Goal: Transaction & Acquisition: Subscribe to service/newsletter

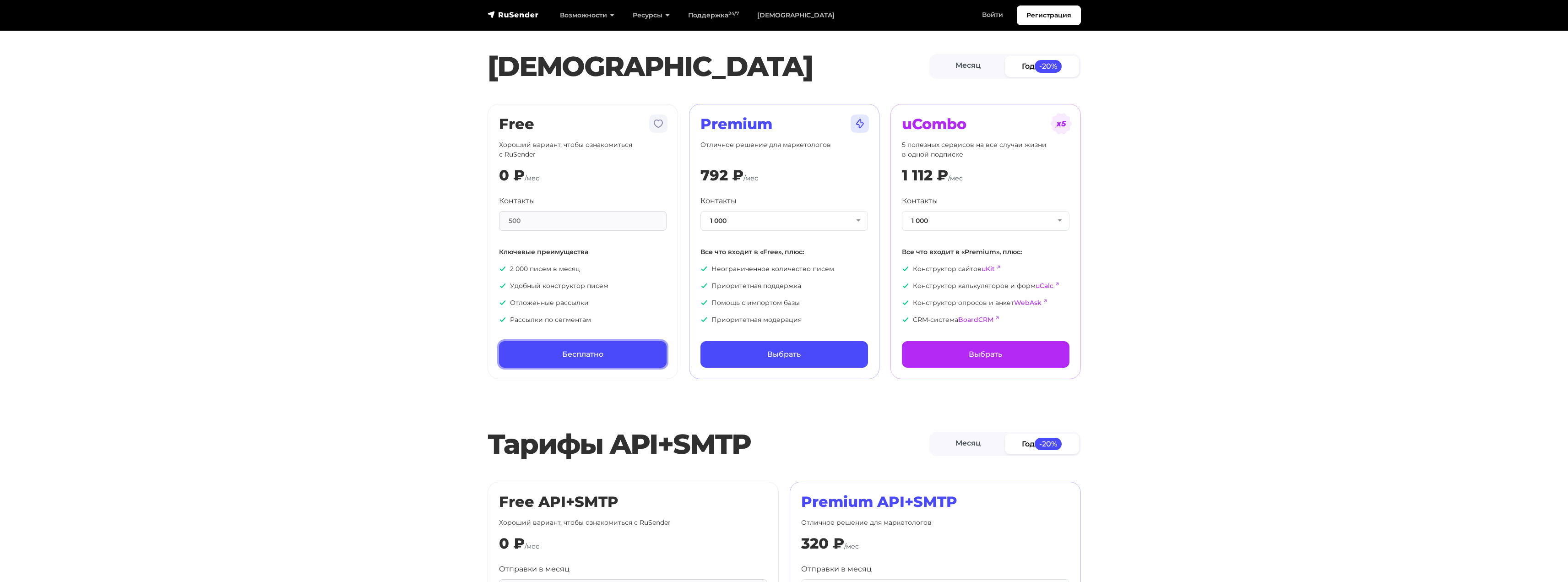
click at [553, 348] on link "Бесплатно" at bounding box center [583, 354] width 167 height 26
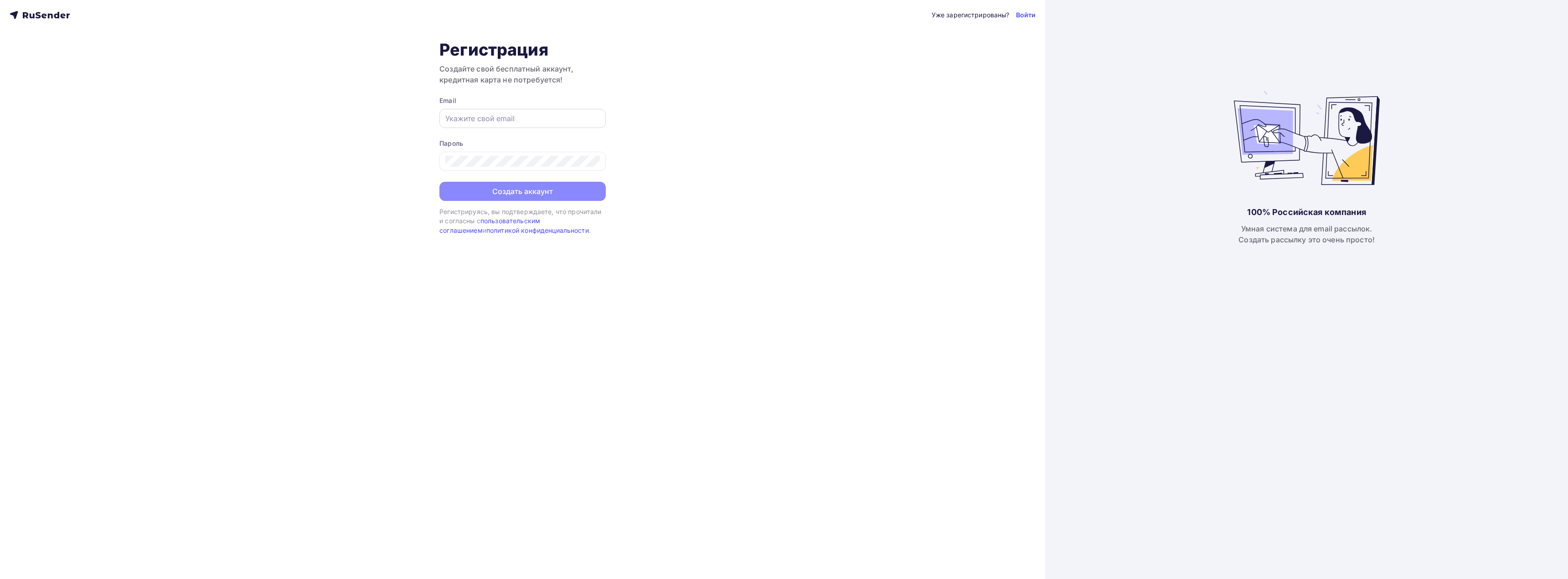
click at [466, 120] on input "text" at bounding box center [523, 119] width 155 height 11
type input "voysaxxx@ukr.net"
click at [495, 190] on button "Создать аккаунт" at bounding box center [522, 192] width 166 height 19
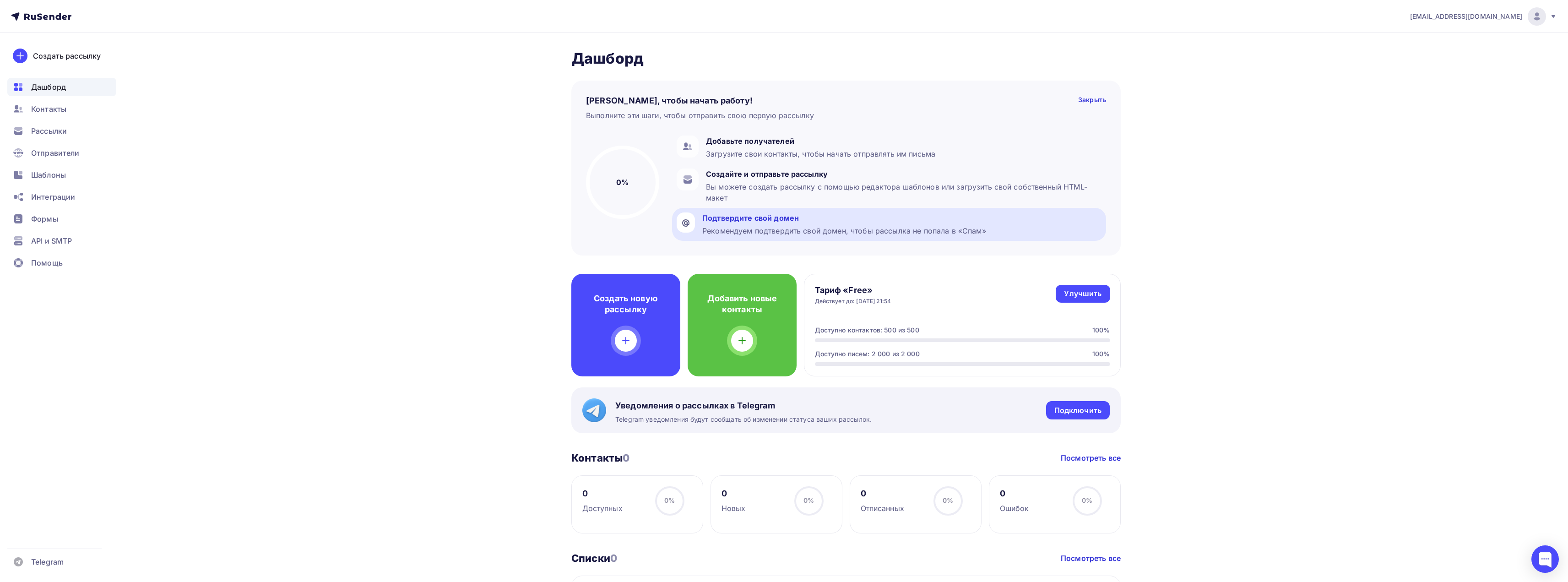
click at [756, 232] on div "Рекомендуем подтвердить свой домен, чтобы рассылка не попала в «Спам»" at bounding box center [844, 230] width 284 height 11
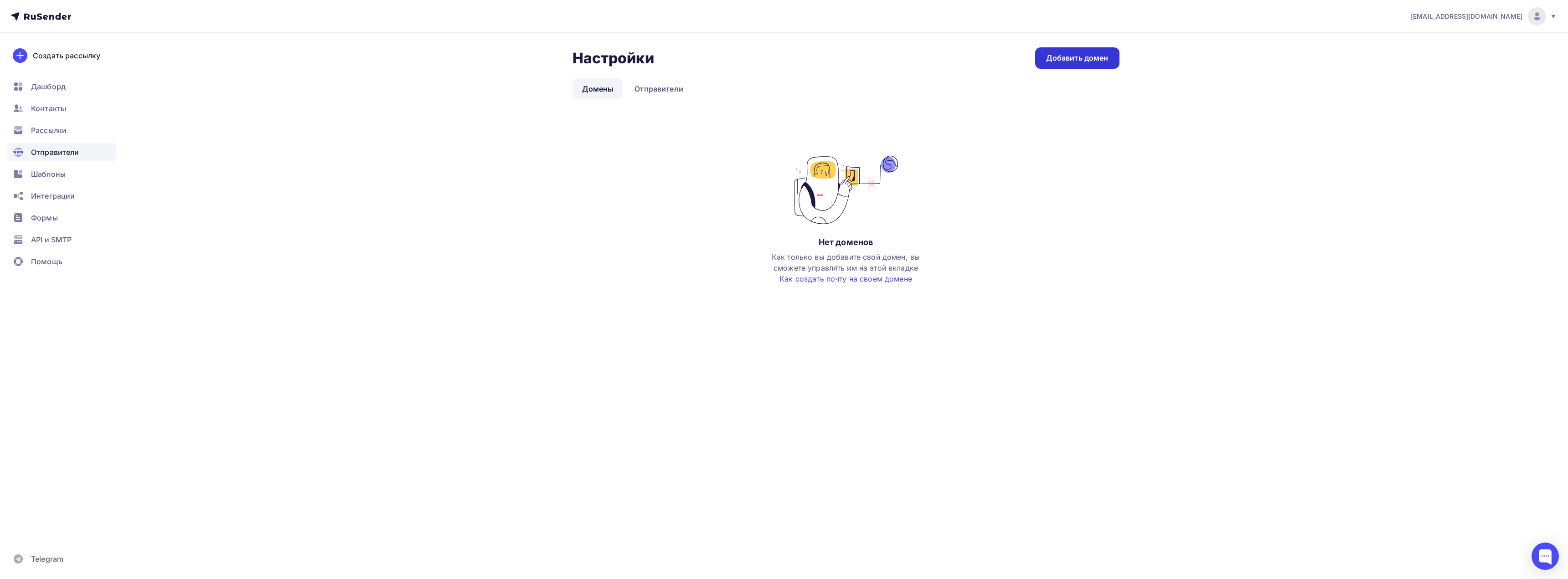
click at [1061, 57] on div "Добавить домен" at bounding box center [1077, 58] width 63 height 10
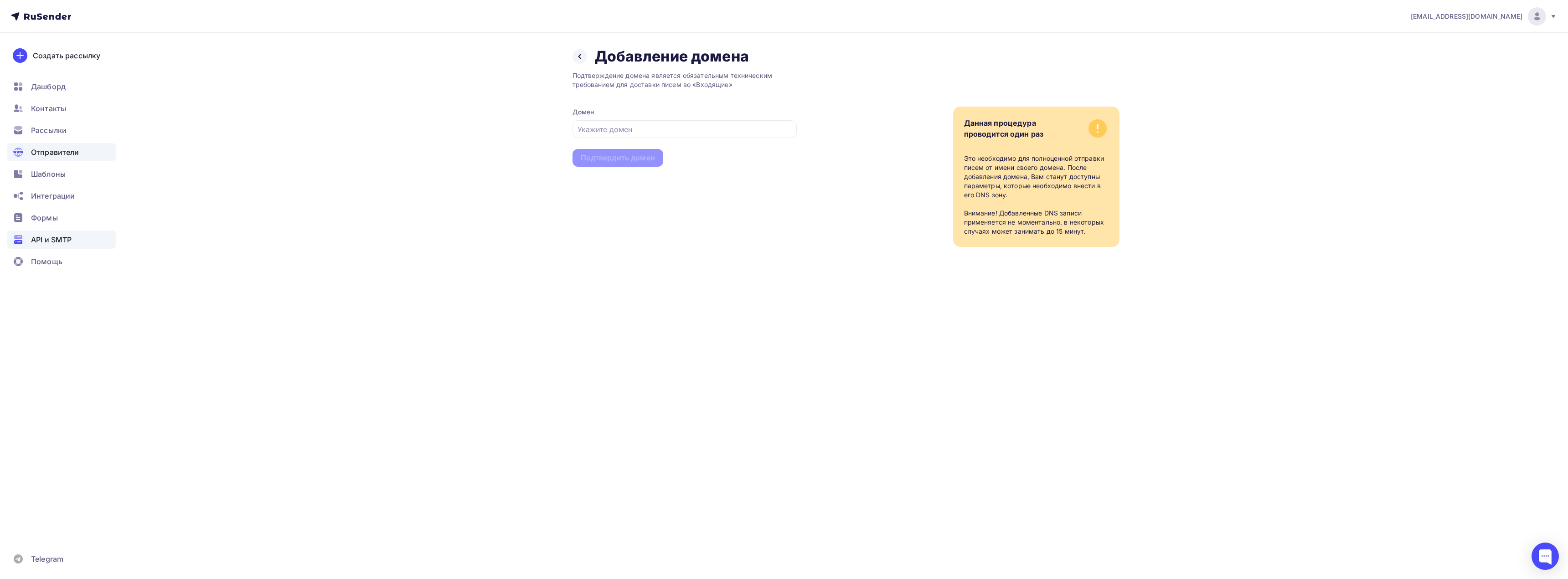
click at [84, 241] on div "API и SMTP" at bounding box center [61, 240] width 108 height 18
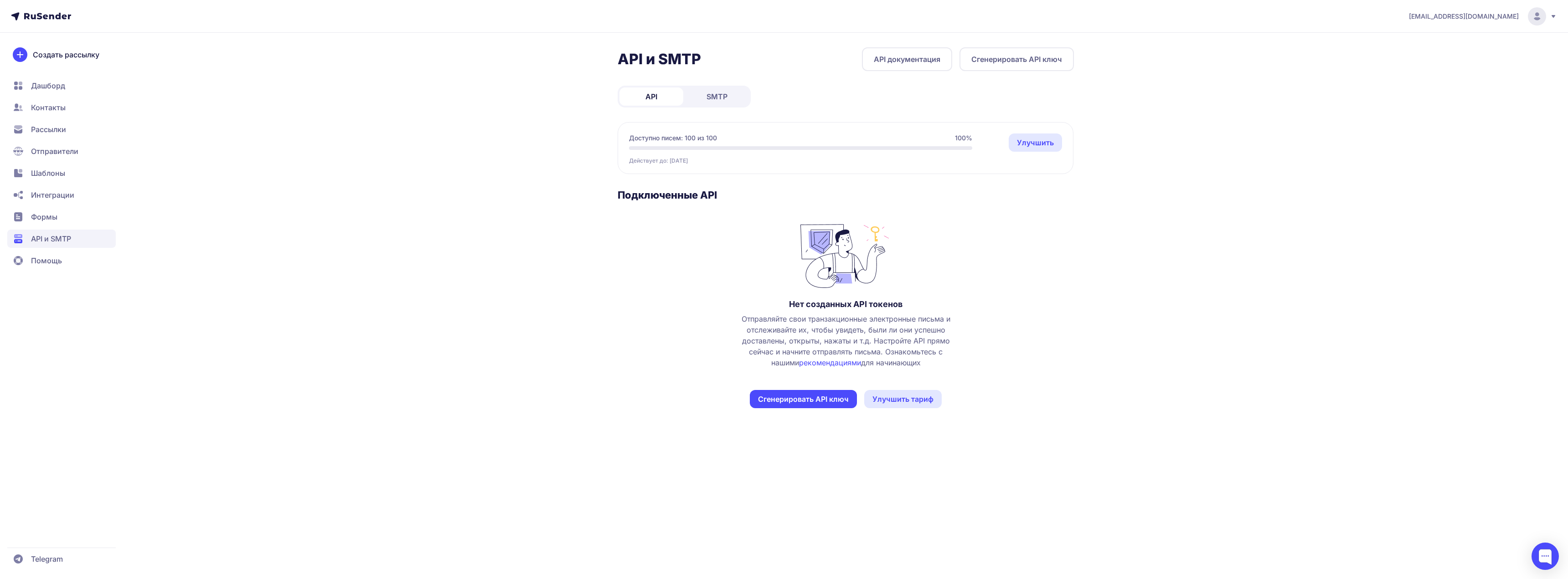
click at [52, 54] on span "Создать рассылку" at bounding box center [66, 55] width 66 height 11
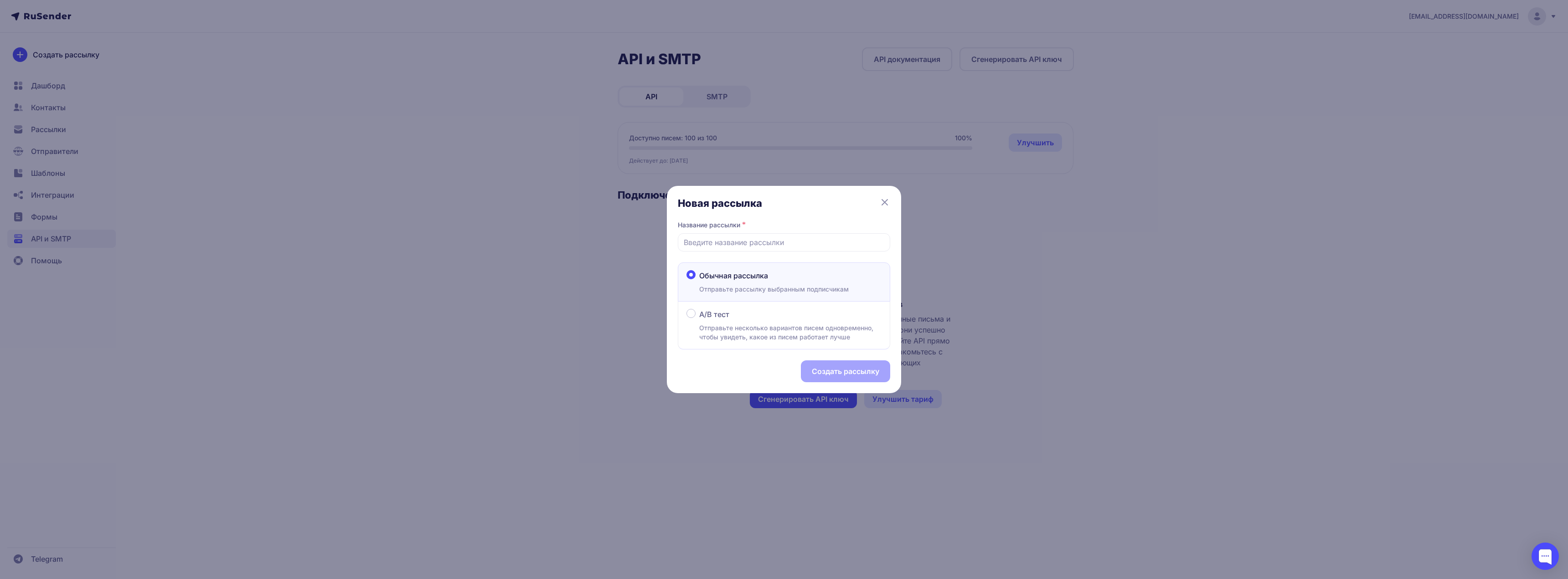
click at [224, 89] on div "Новая рассылка Название рассылки * Обычная рассылка Отправьте рассылку выбранны…" at bounding box center [784, 290] width 1568 height 579
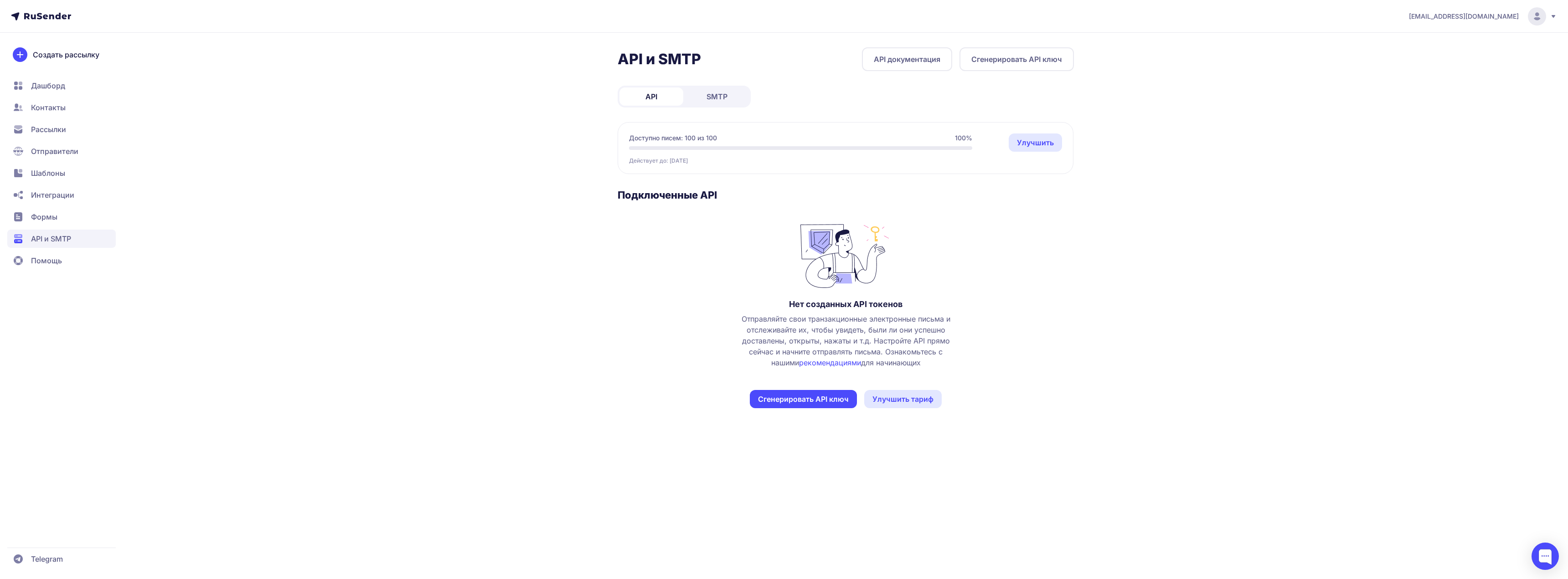
click at [60, 17] on icon at bounding box center [47, 16] width 47 height 6
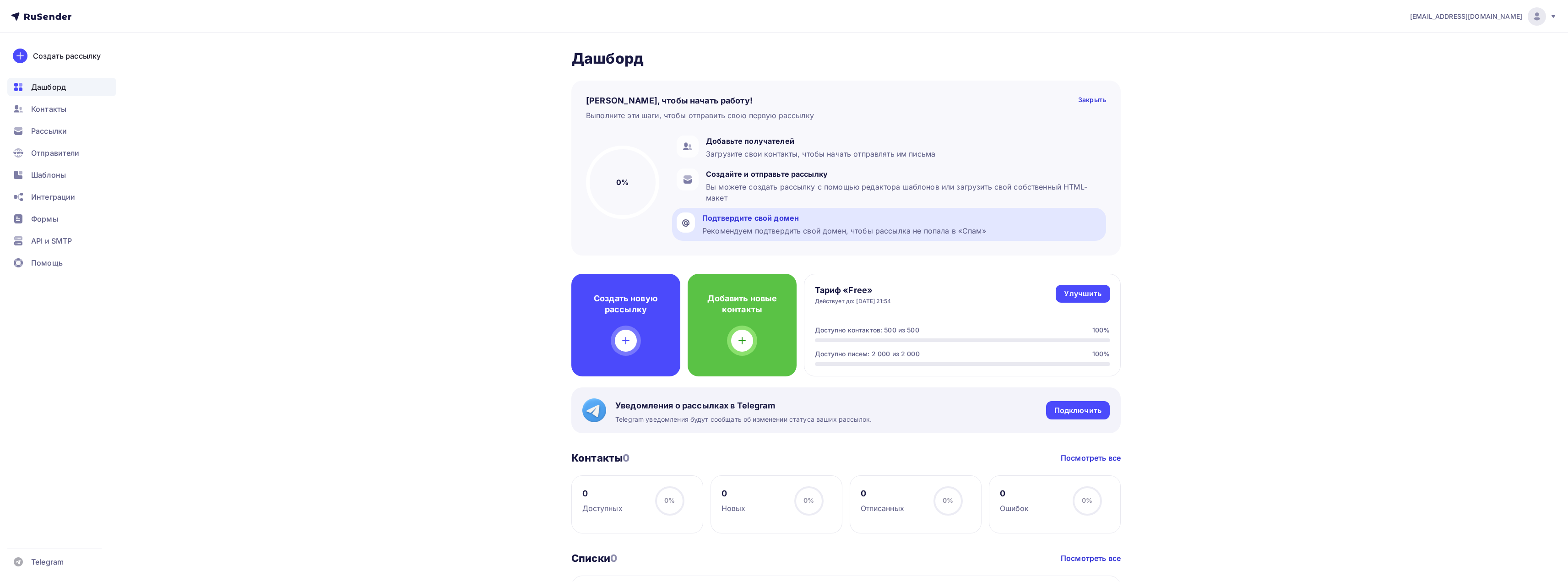
click at [770, 221] on div "Подтвердите свой домен" at bounding box center [844, 218] width 284 height 11
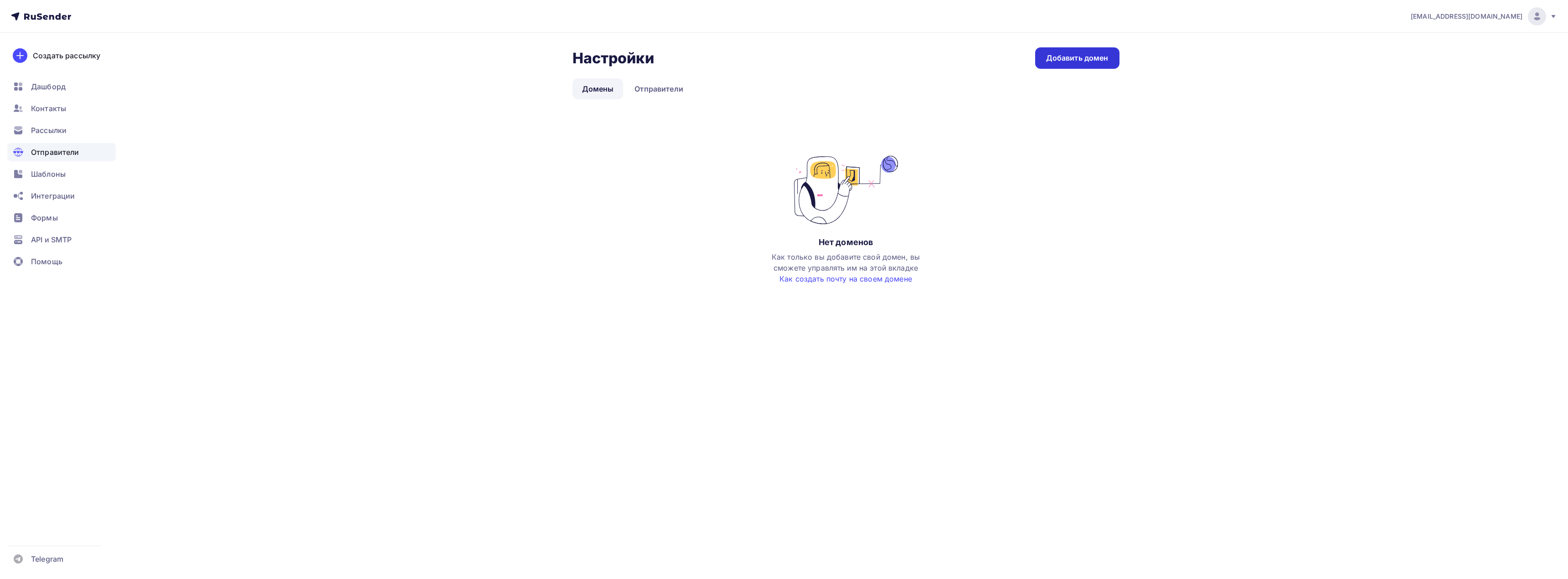
click at [1108, 55] on link "Добавить домен" at bounding box center [1077, 58] width 85 height 21
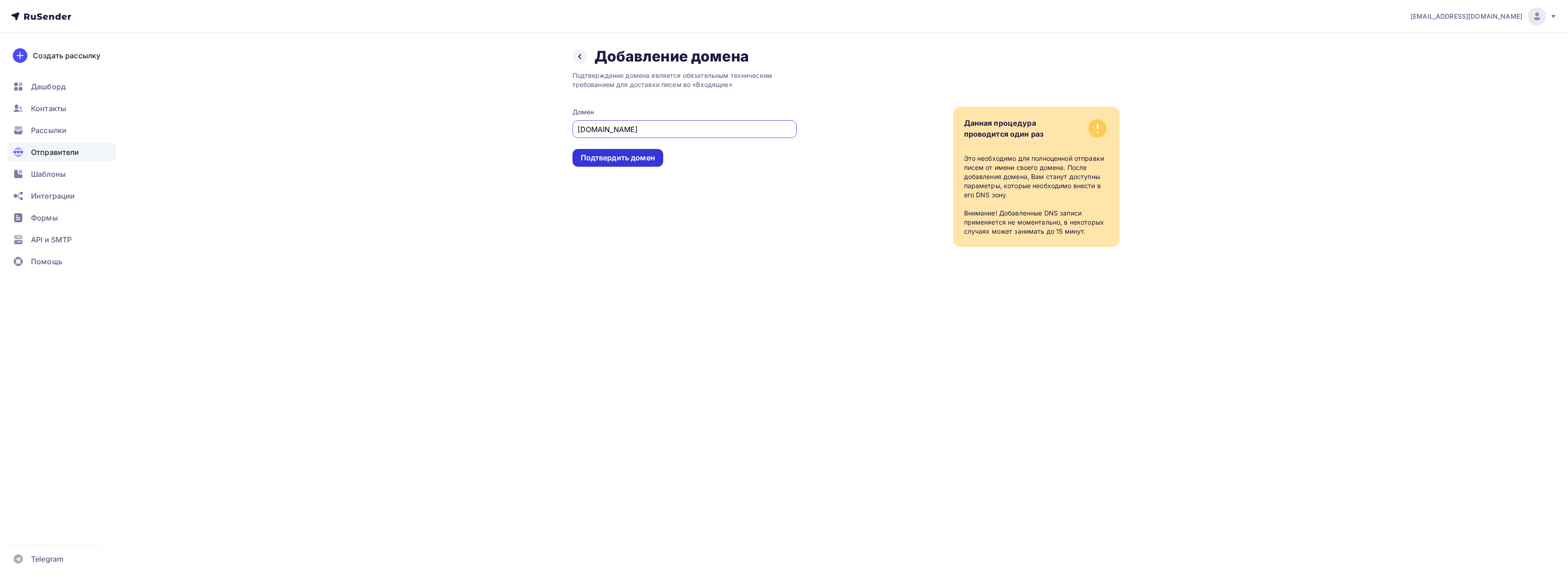
type input "mixov.net"
click at [620, 153] on div "Подтвердить домен" at bounding box center [618, 158] width 74 height 10
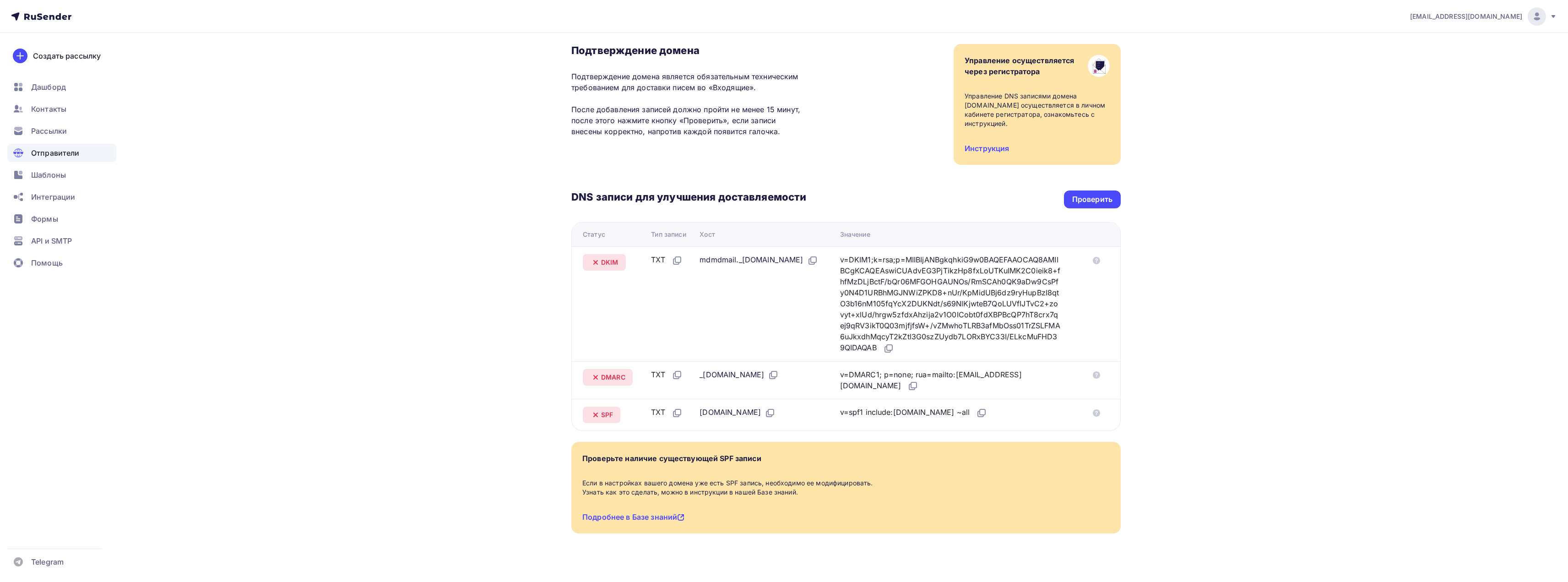
scroll to position [62, 0]
click at [818, 254] on icon at bounding box center [812, 259] width 11 height 11
click at [998, 262] on div "v=DKIM1;k=rsa;p=MIIBIjANBgkqhkiG9w0BAQEFAAOCAQ8AMIIBCgKCAQEAswiCUAdvEG3PjTikzHp…" at bounding box center [951, 302] width 221 height 100
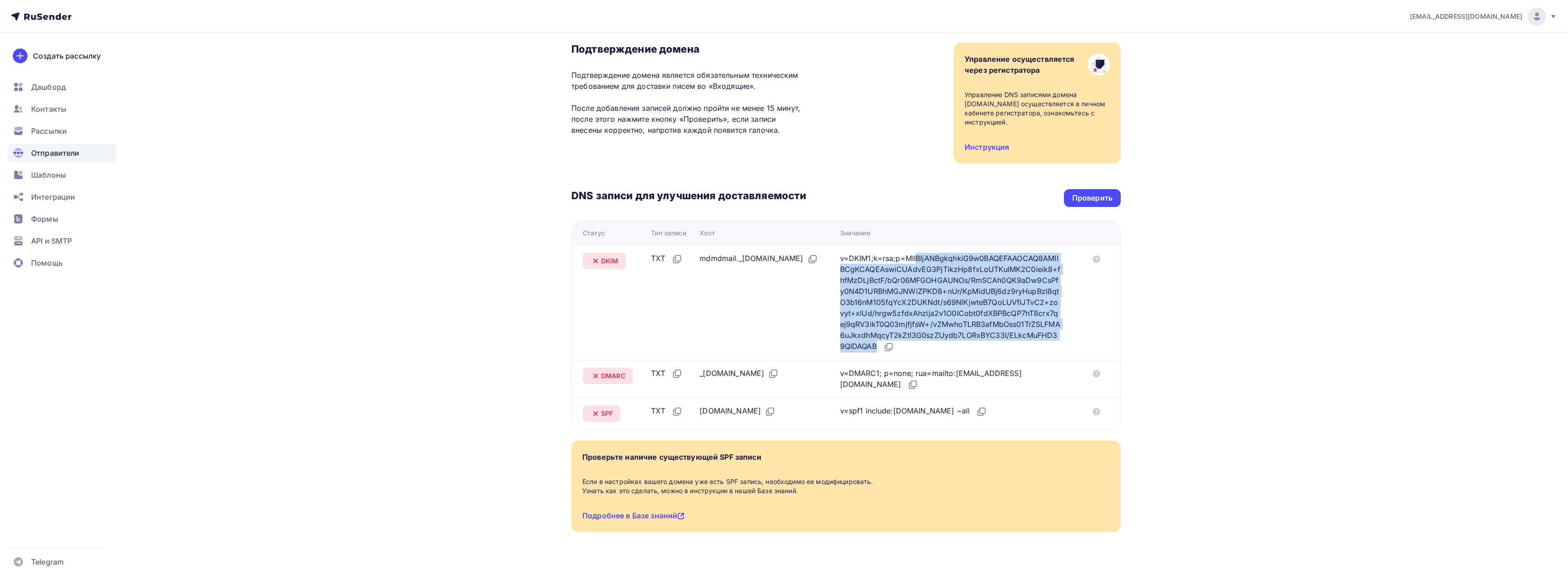
click at [998, 262] on div "v=DKIM1;k=rsa;p=MIIBIjANBgkqhkiG9w0BAQEFAAOCAQ8AMIIBCgKCAQEAswiCUAdvEG3PjTikzHp…" at bounding box center [951, 302] width 221 height 100
click at [894, 342] on icon at bounding box center [889, 347] width 11 height 11
copy tbody "v=DKIM1;k=rsa;p=MIIBIjANBgkqhkiG9w0BAQEFAAOCAQ8AMIIBCgKCAQEAswiCUAdvEG3PjTikzHp…"
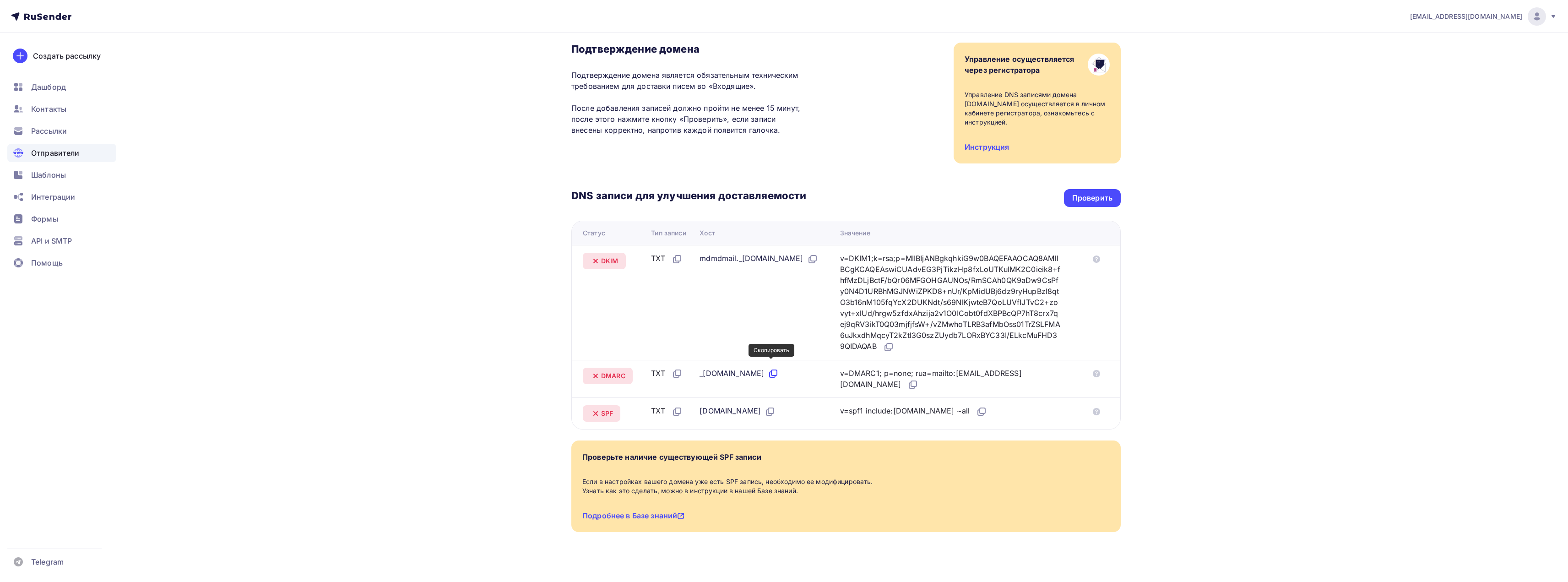
click at [770, 372] on icon at bounding box center [772, 374] width 6 height 6
click at [893, 377] on div "v=DMARC1; p=none; rua=mailto:postmaster@mx1.rusender-mail.ru" at bounding box center [951, 378] width 221 height 23
click at [911, 381] on icon at bounding box center [913, 383] width 6 height 6
click at [672, 406] on icon at bounding box center [677, 411] width 11 height 11
click at [768, 408] on icon at bounding box center [771, 410] width 6 height 6
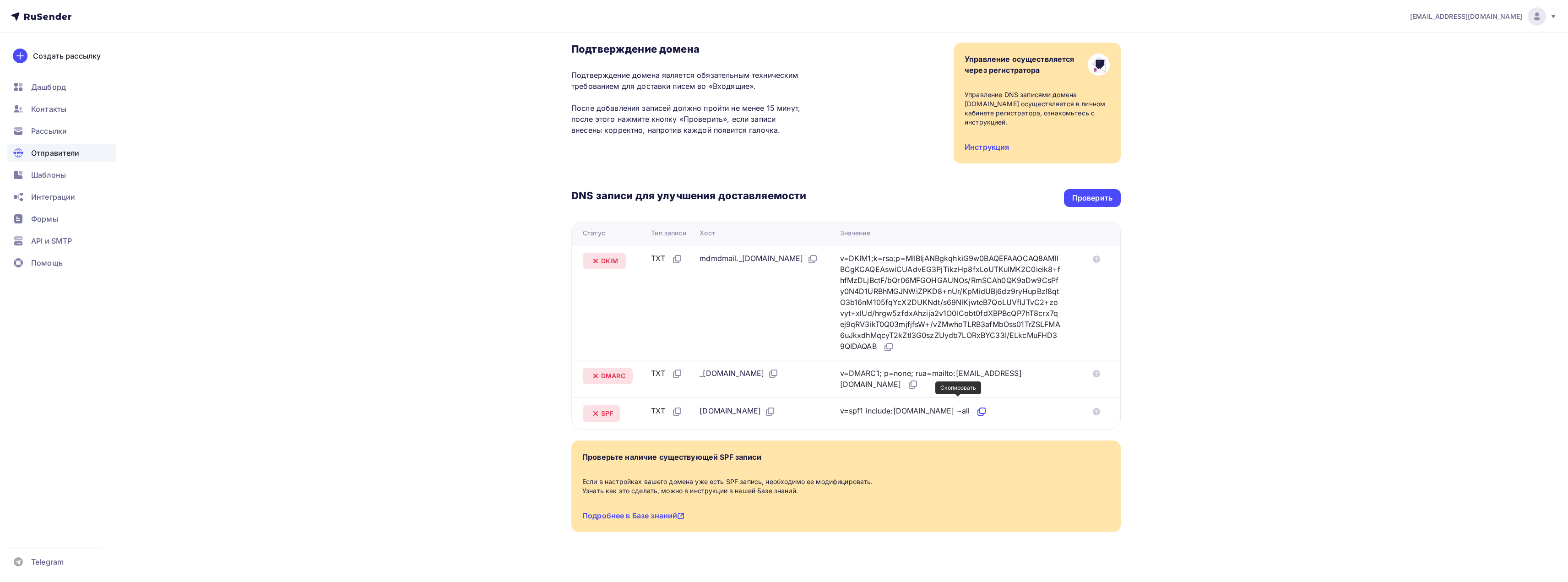
click at [976, 406] on icon at bounding box center [982, 411] width 11 height 11
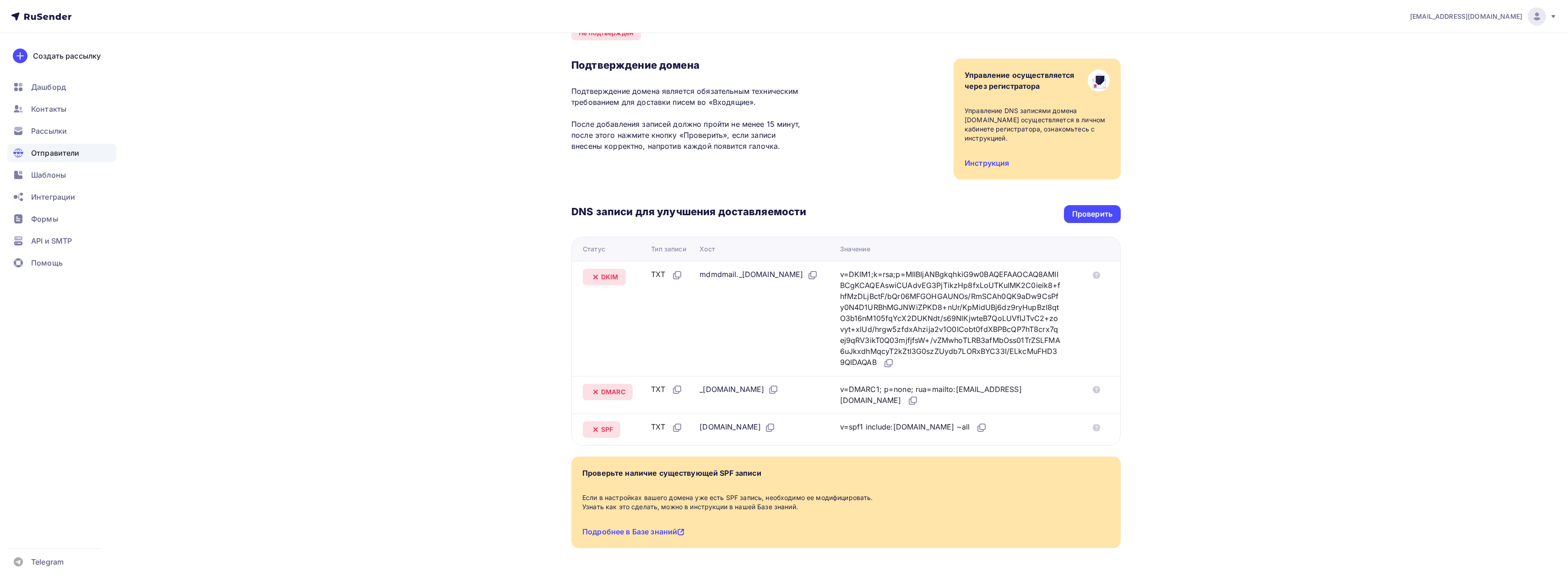
scroll to position [0, 0]
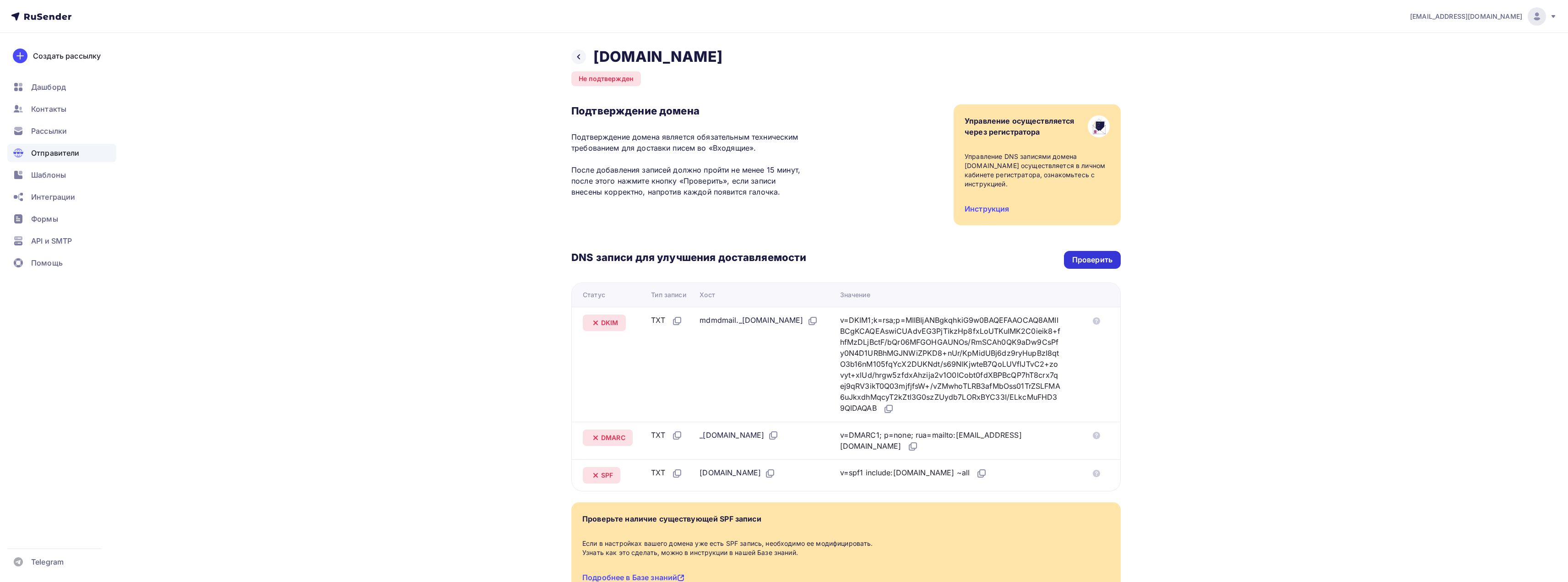
click at [1103, 254] on div "Проверить" at bounding box center [1092, 259] width 40 height 10
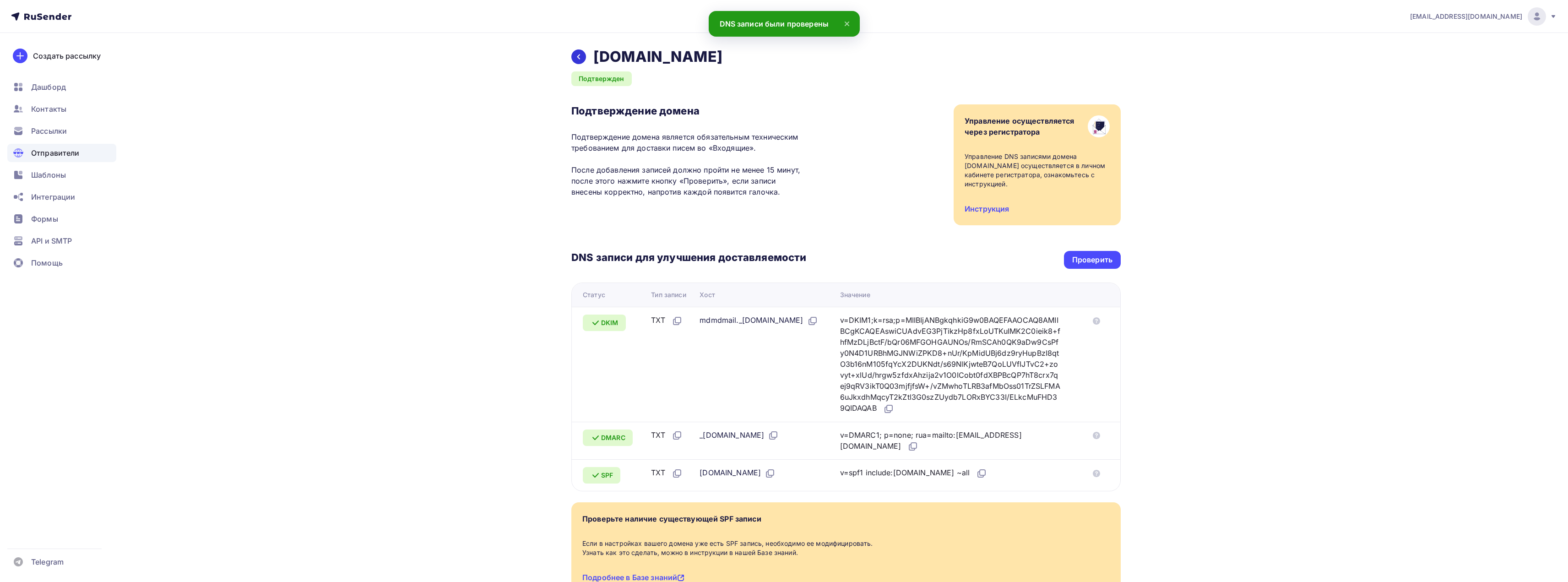
click at [584, 57] on div at bounding box center [579, 57] width 15 height 15
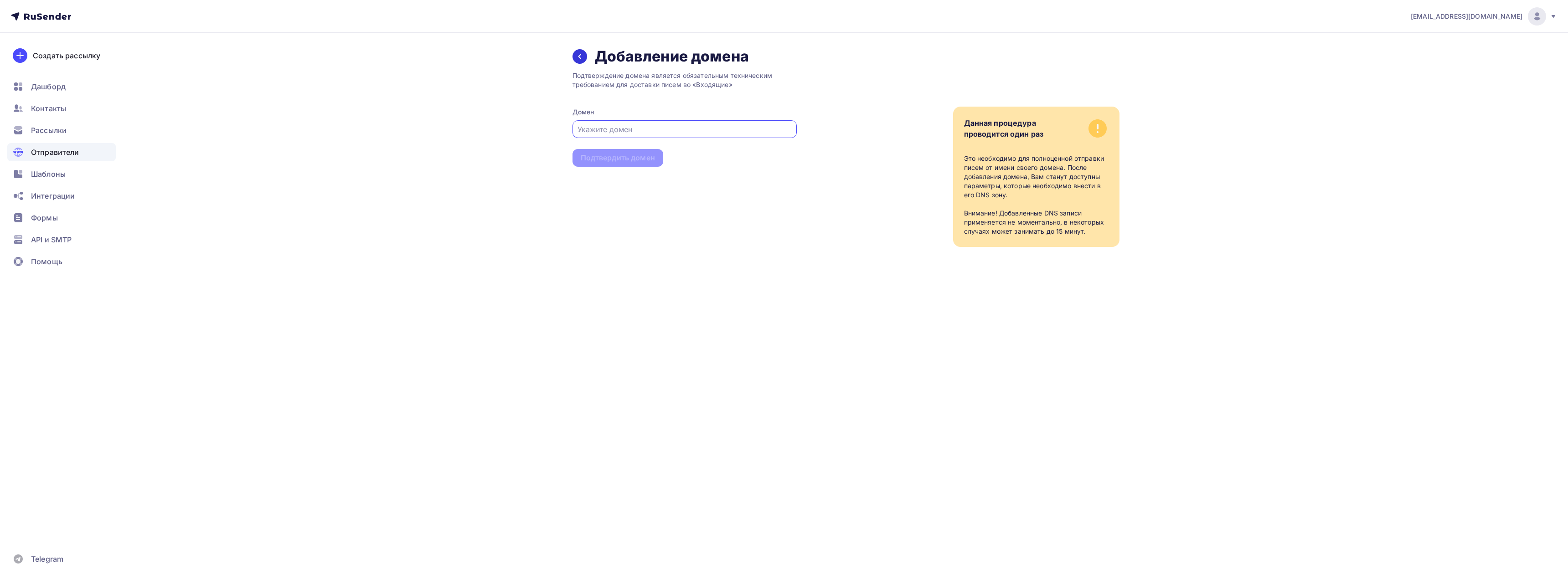
click at [584, 58] on div at bounding box center [580, 57] width 15 height 15
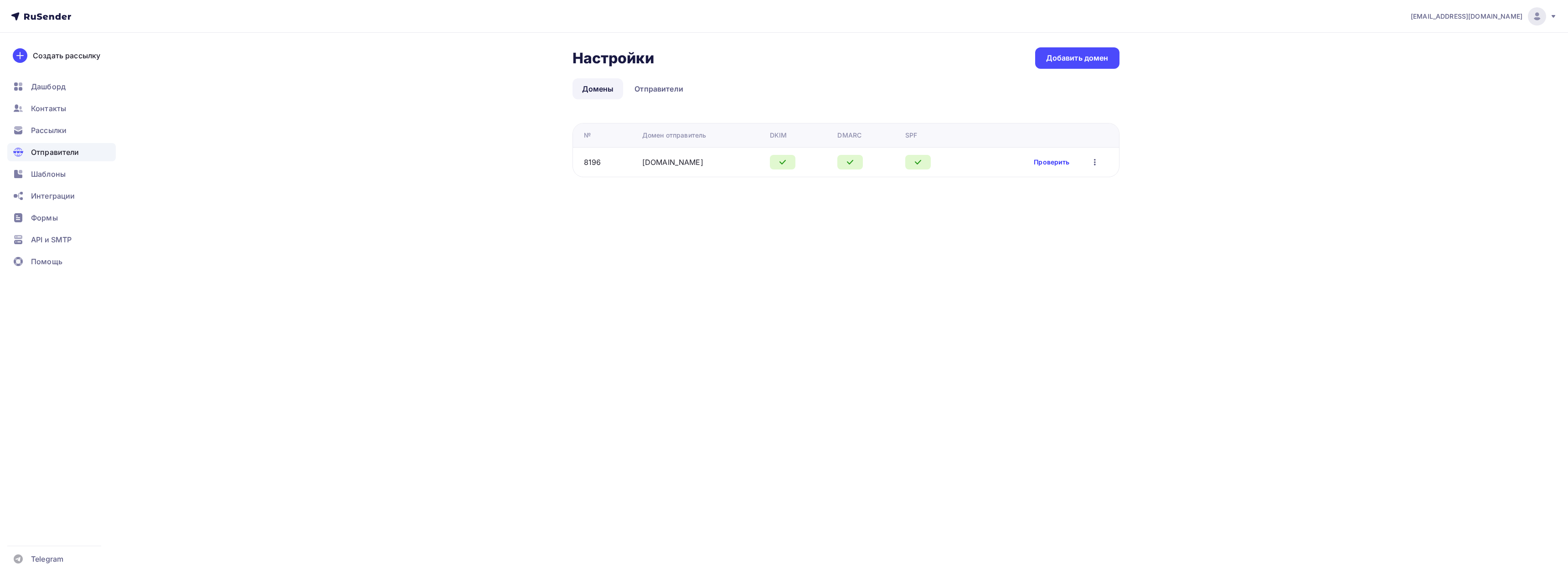
click at [1053, 166] on link "Проверить" at bounding box center [1051, 162] width 35 height 9
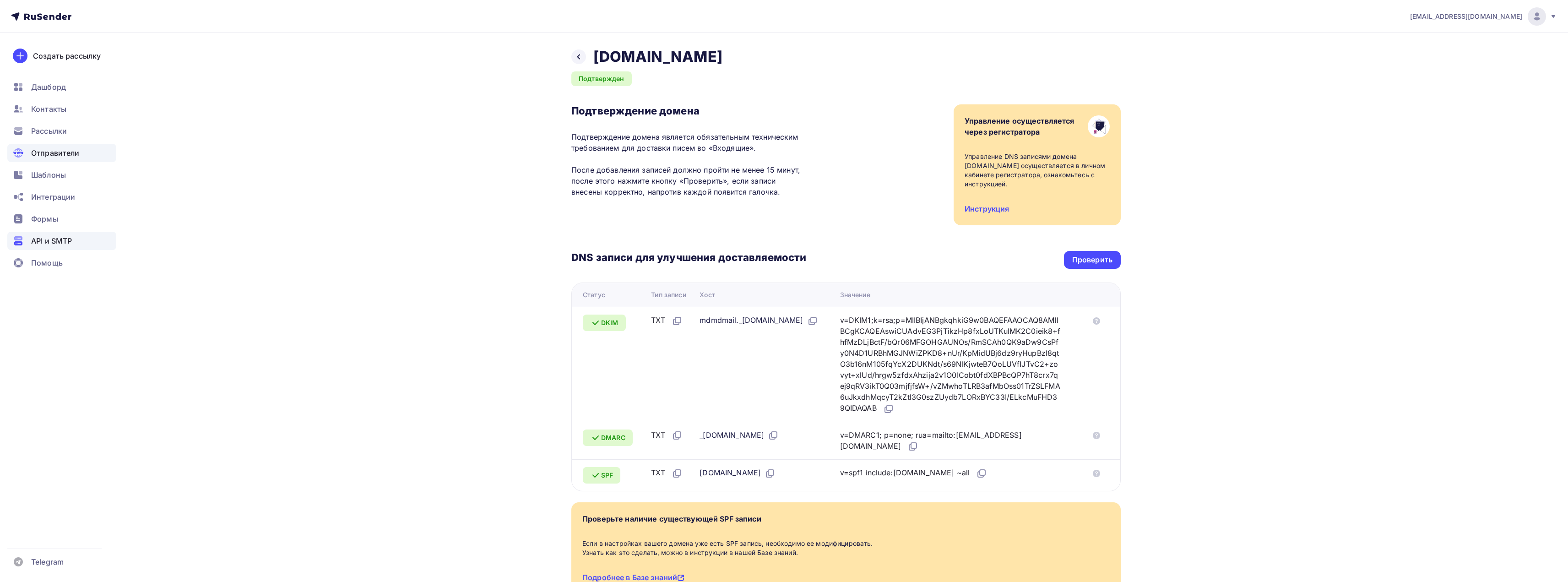
click at [59, 240] on span "API и SMTP" at bounding box center [51, 241] width 41 height 11
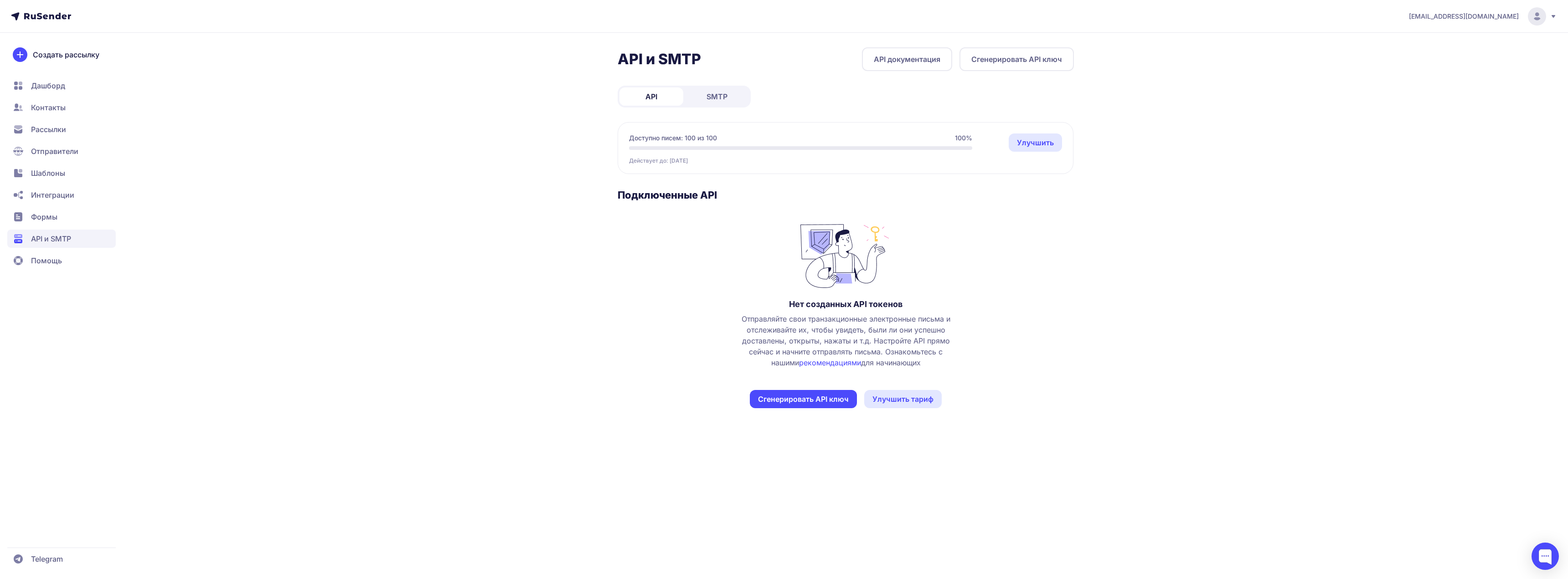
click at [803, 396] on button "Сгенерировать API ключ" at bounding box center [803, 399] width 107 height 18
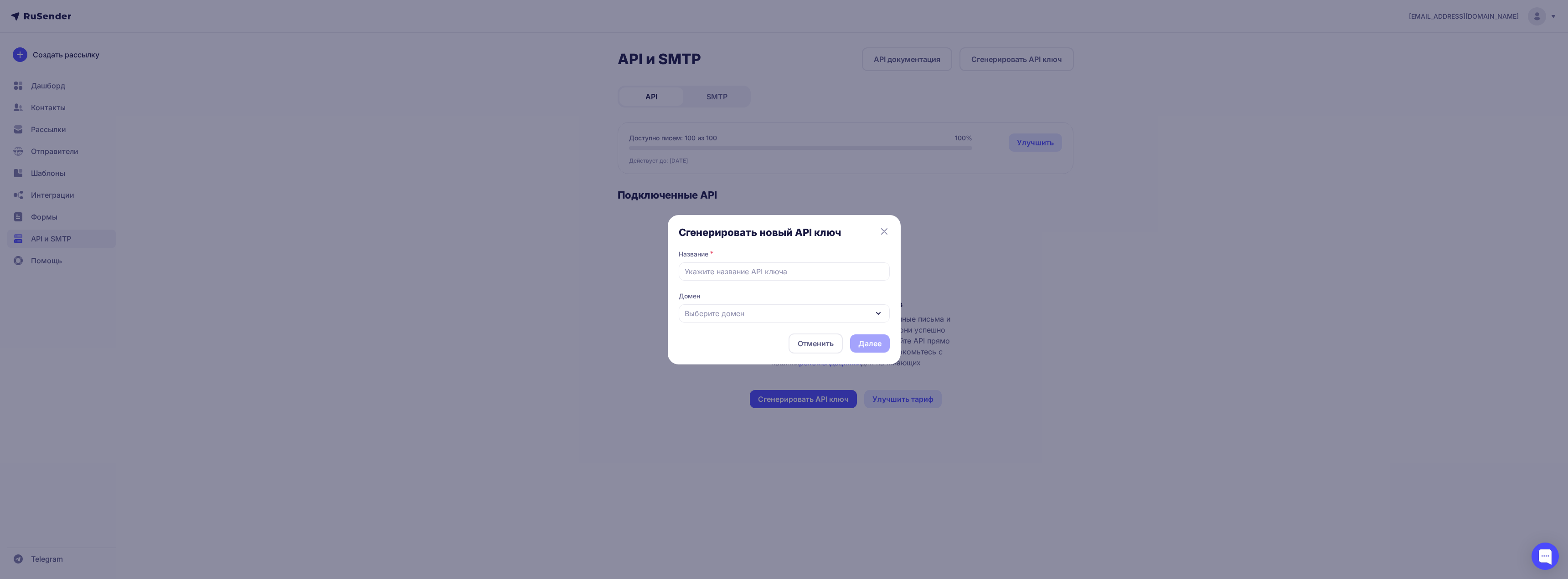
click at [725, 313] on span "Выберите домен" at bounding box center [715, 313] width 60 height 11
click at [719, 340] on span "[DOMAIN_NAME]" at bounding box center [784, 342] width 200 height 22
click at [724, 272] on input "text" at bounding box center [784, 271] width 211 height 18
type input "mixov"
click at [732, 294] on span "Домен" at bounding box center [784, 296] width 211 height 9
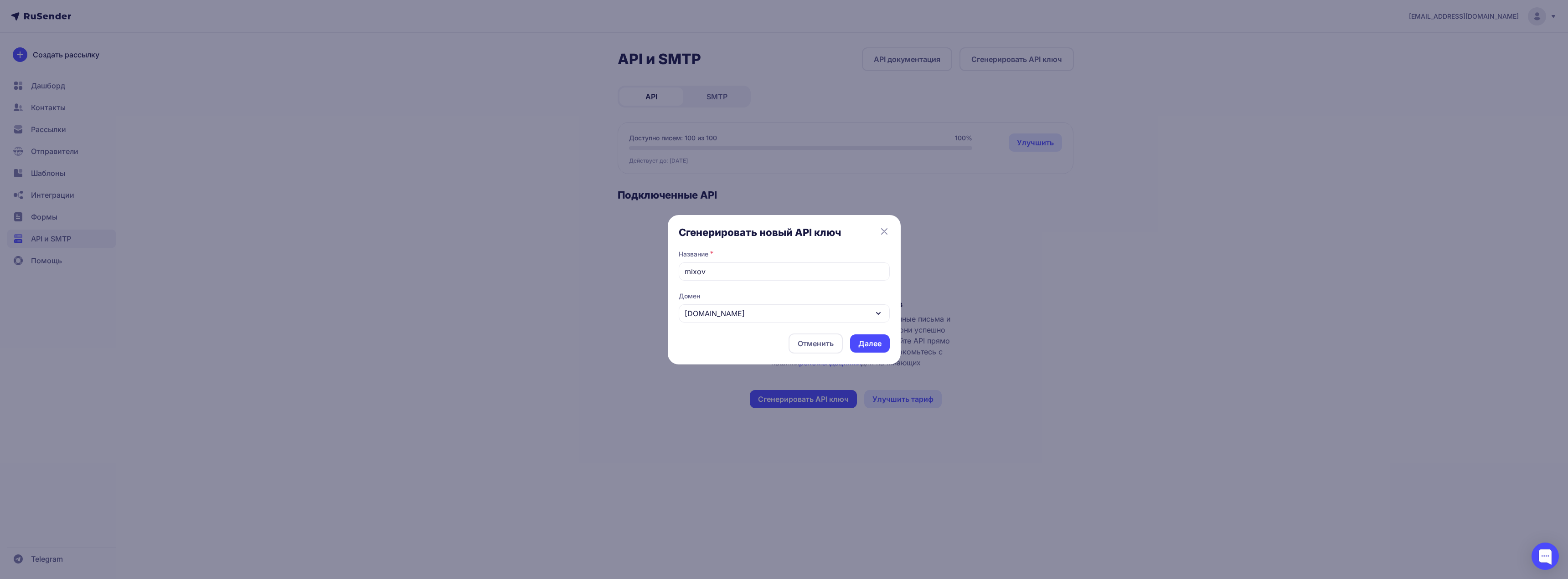
click at [858, 341] on button "Далее" at bounding box center [870, 344] width 40 height 18
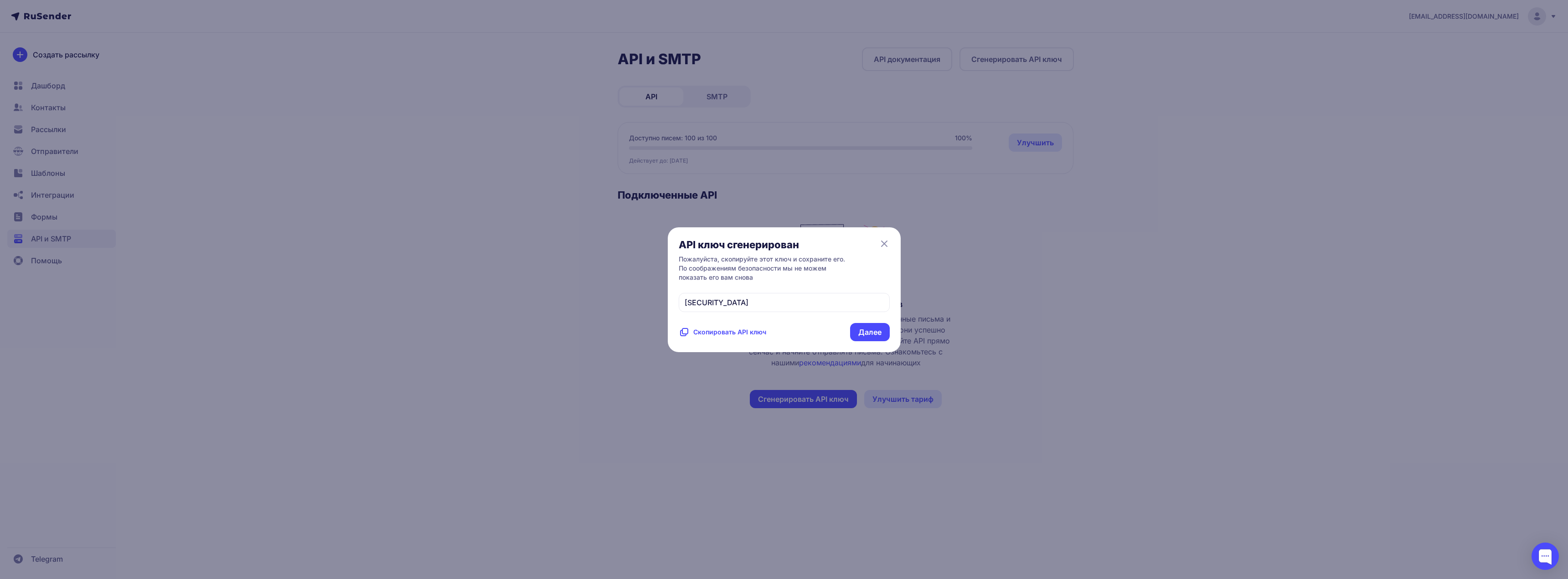
click at [743, 336] on span "Скопировать API ключ" at bounding box center [730, 331] width 73 height 9
click at [856, 341] on button "Далее" at bounding box center [870, 332] width 40 height 18
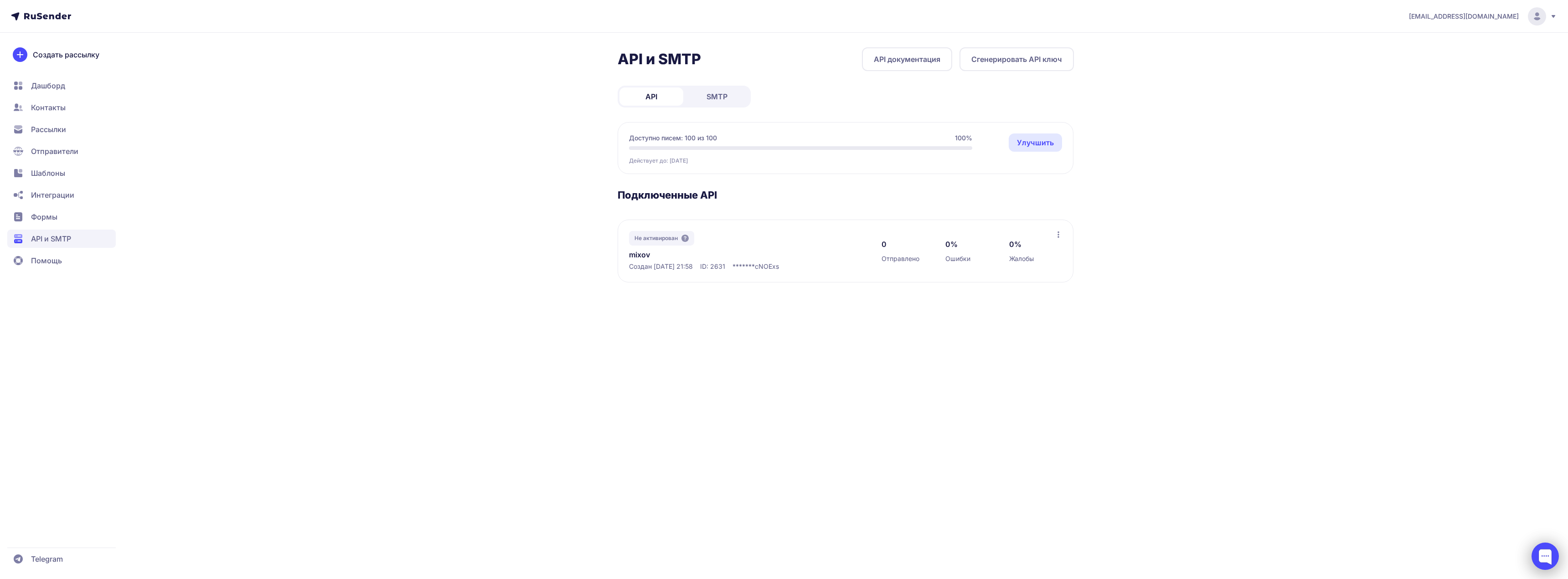
click at [1545, 556] on div at bounding box center [1545, 556] width 27 height 27
click at [1553, 563] on div at bounding box center [1545, 556] width 27 height 27
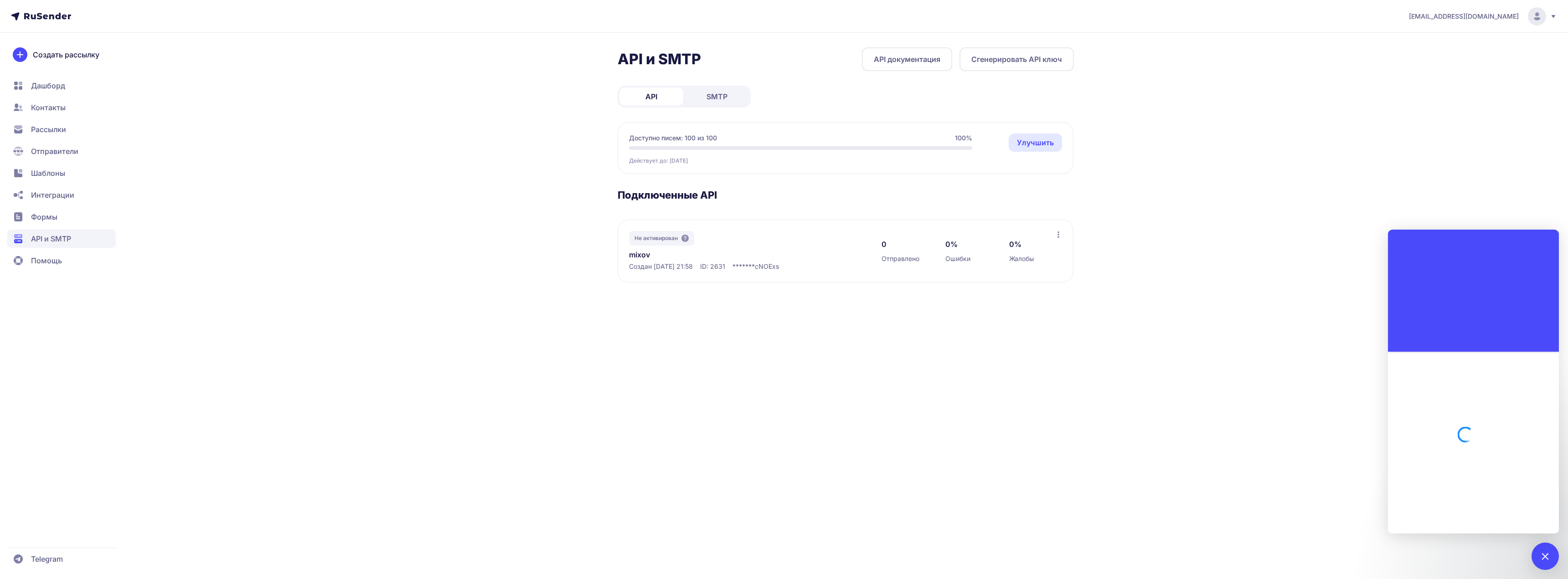
click at [1552, 21] on div "[EMAIL_ADDRESS][DOMAIN_NAME]" at bounding box center [1483, 16] width 148 height 18
click at [1484, 45] on link "Аккаунт" at bounding box center [1475, 44] width 153 height 18
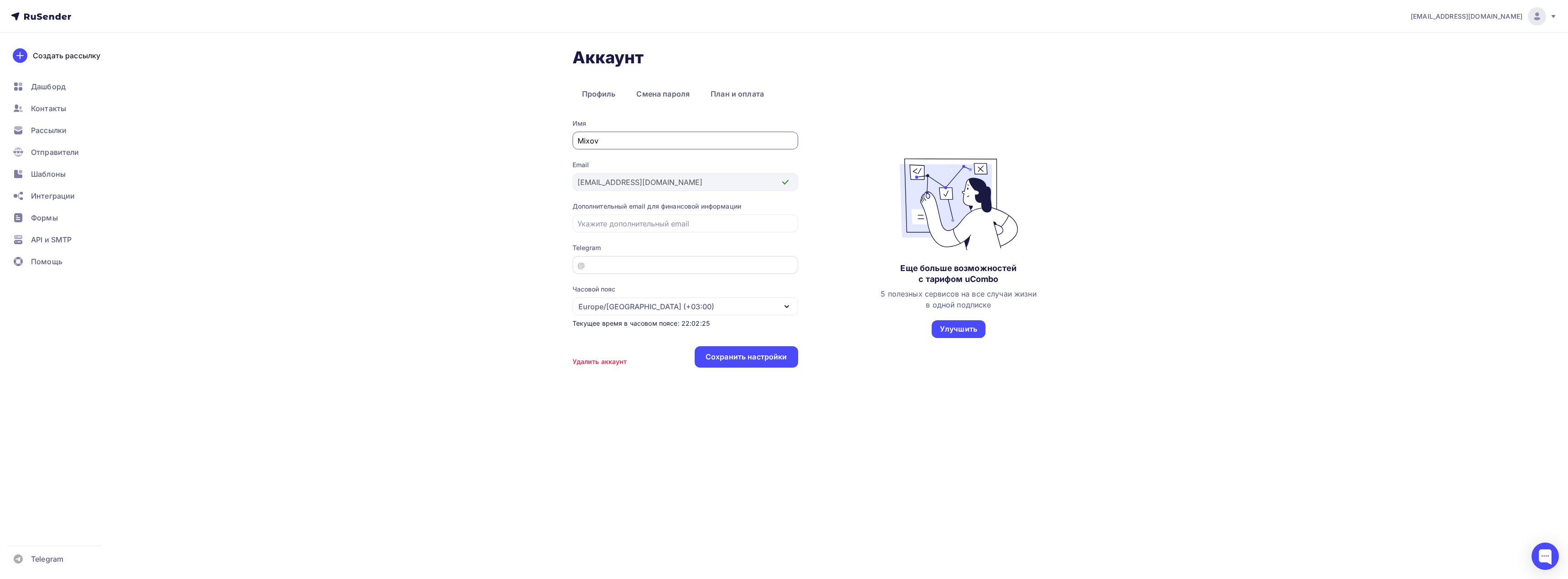
type input "Mixov"
click at [637, 263] on input "email" at bounding box center [685, 265] width 215 height 11
type input "voysax"
click at [720, 354] on div "Сохранить настройки" at bounding box center [746, 356] width 82 height 10
click at [592, 94] on link "Профиль" at bounding box center [599, 94] width 53 height 21
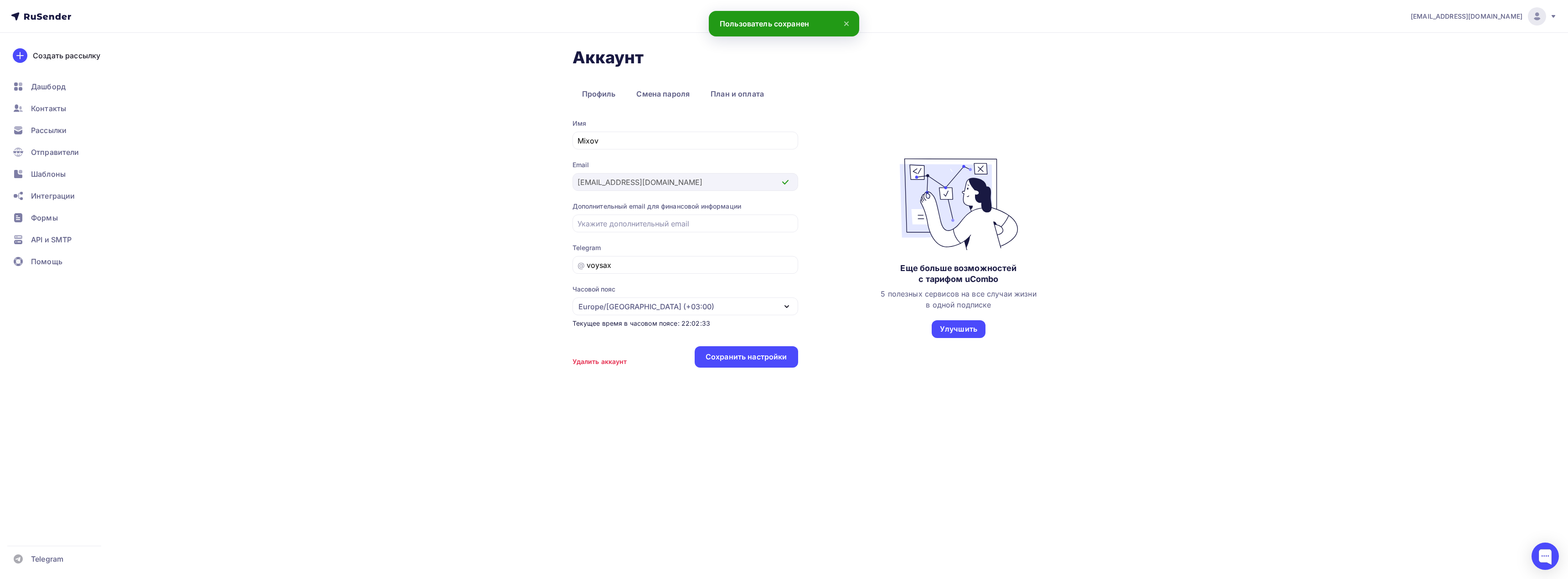
click at [962, 217] on img at bounding box center [959, 204] width 153 height 92
click at [725, 95] on link "План и оплата" at bounding box center [737, 94] width 72 height 21
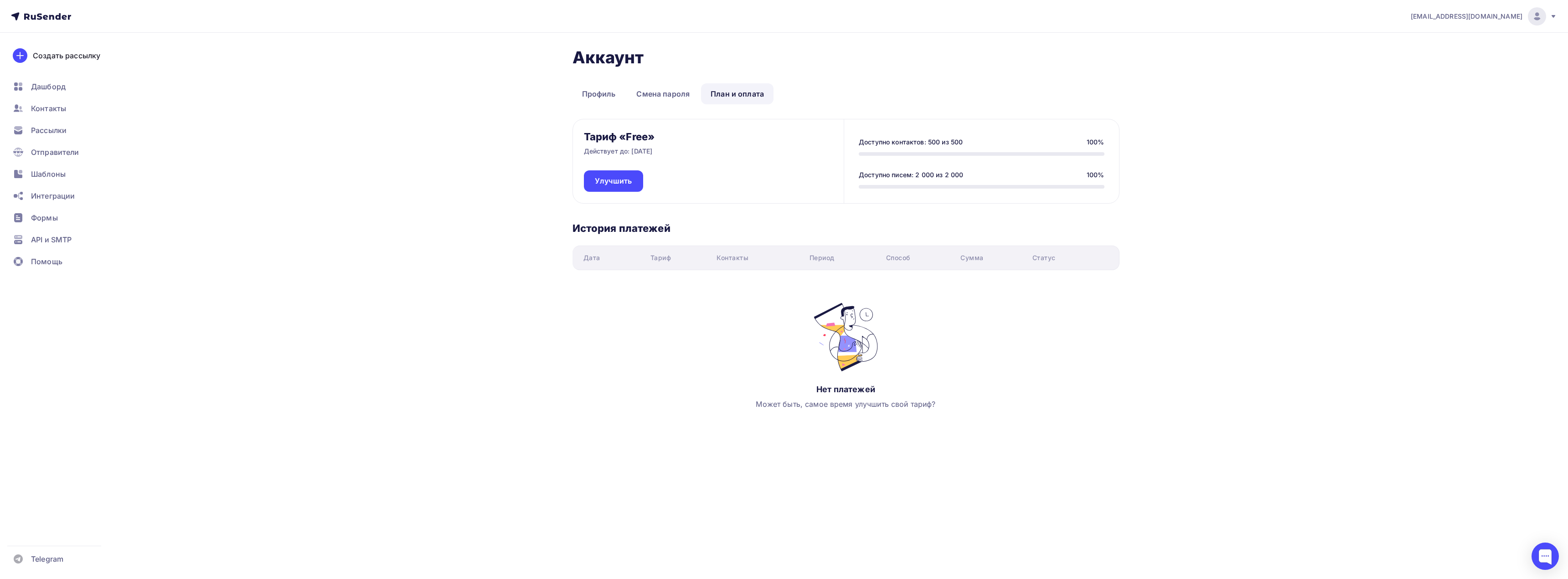
click at [66, 229] on ul "Дашборд Контакты Рассылки Отправители Шаблоны Интеграции Формы API и SMTP Помощь" at bounding box center [61, 176] width 108 height 198
click at [68, 234] on span "API и SMTP" at bounding box center [51, 240] width 41 height 11
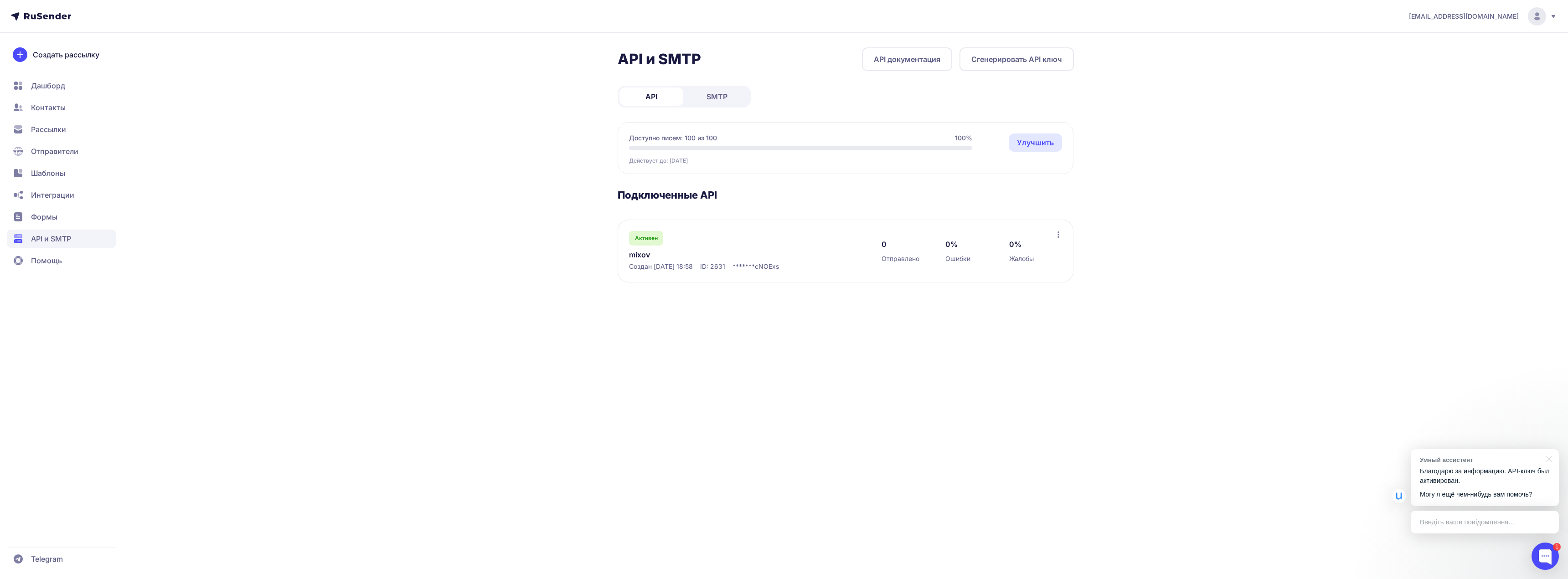
click at [1443, 480] on p "Благодарю за информацию. API-ключ был активирован." at bounding box center [1485, 476] width 130 height 19
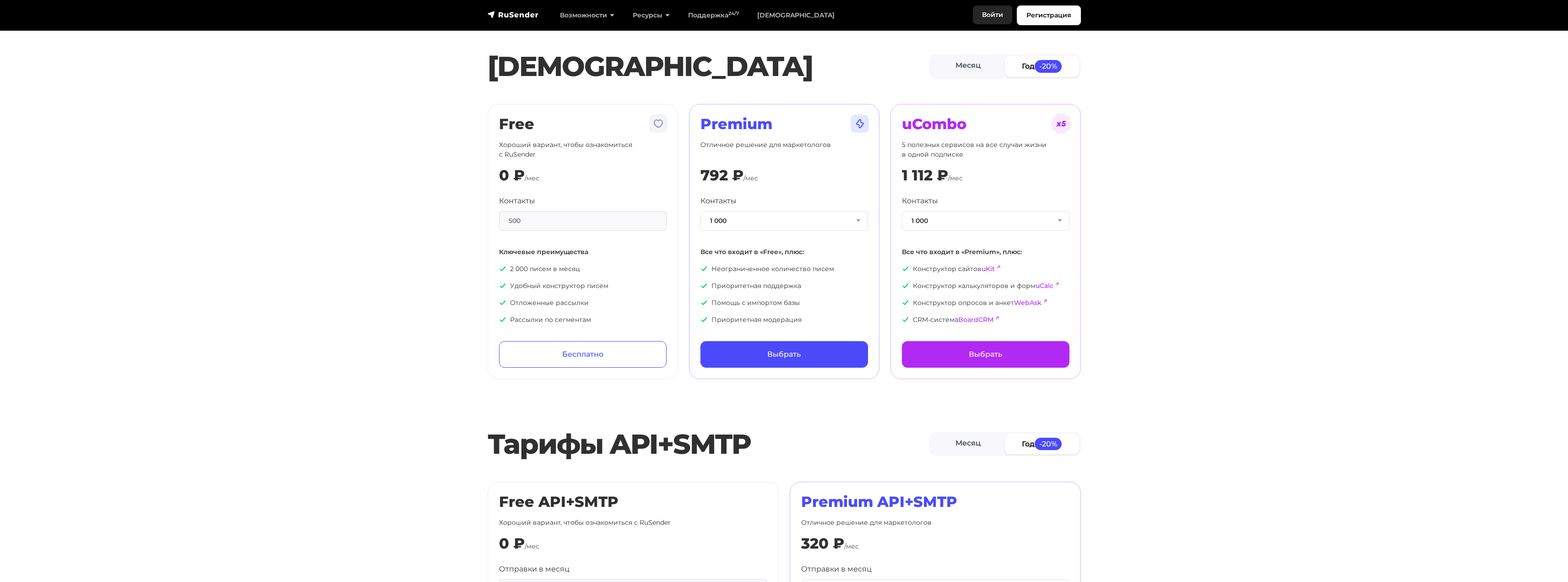
click at [996, 15] on link "Войти" at bounding box center [992, 15] width 39 height 19
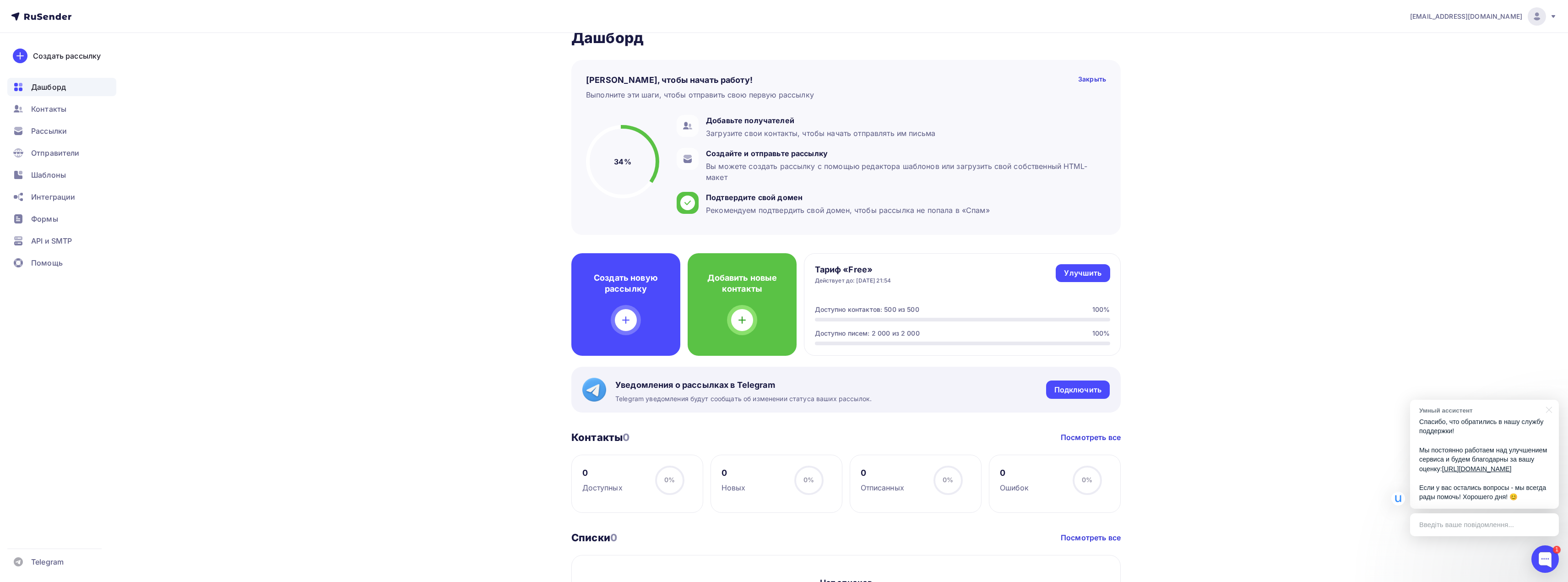
scroll to position [17, 0]
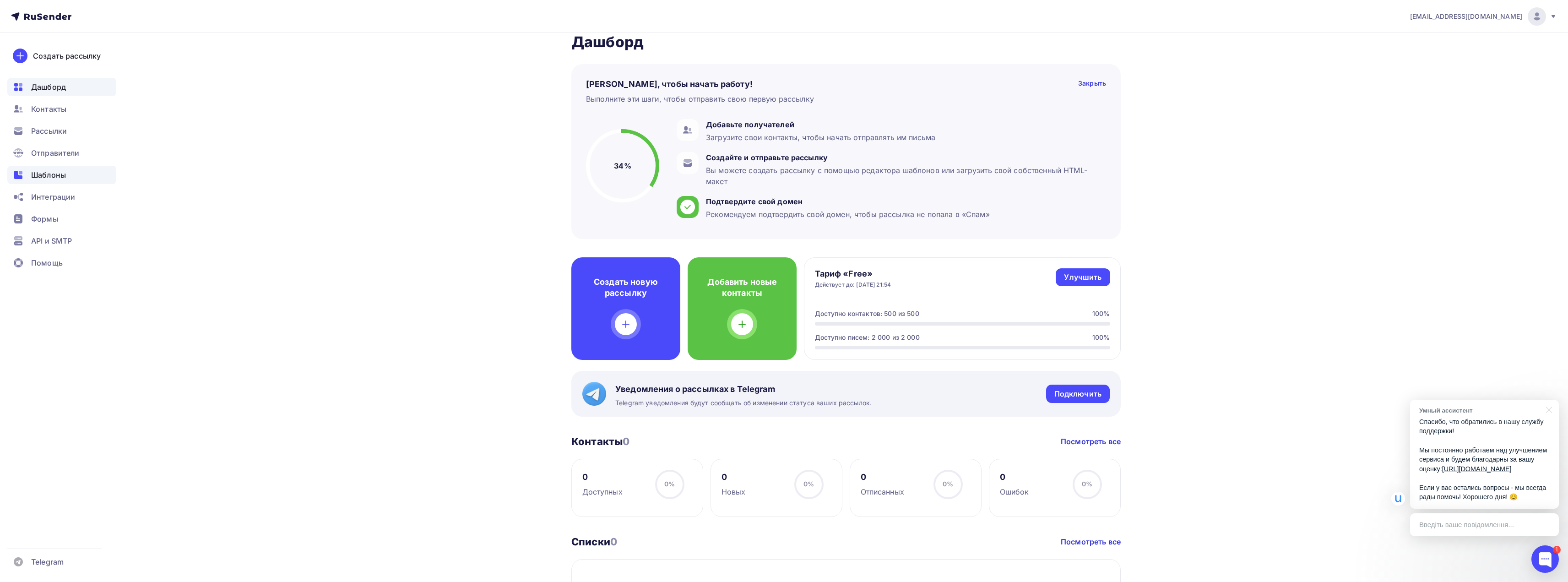
click at [87, 169] on div "Шаблоны" at bounding box center [62, 175] width 109 height 18
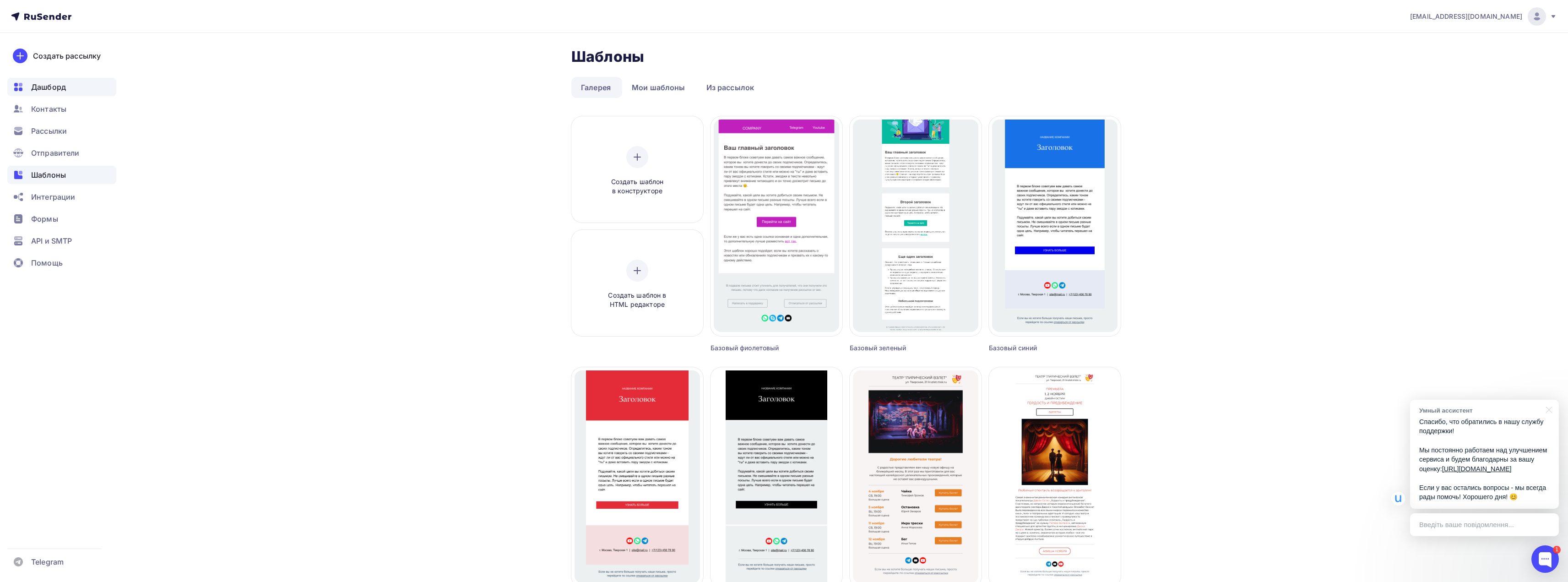
click at [75, 87] on div "Дашборд" at bounding box center [62, 87] width 109 height 18
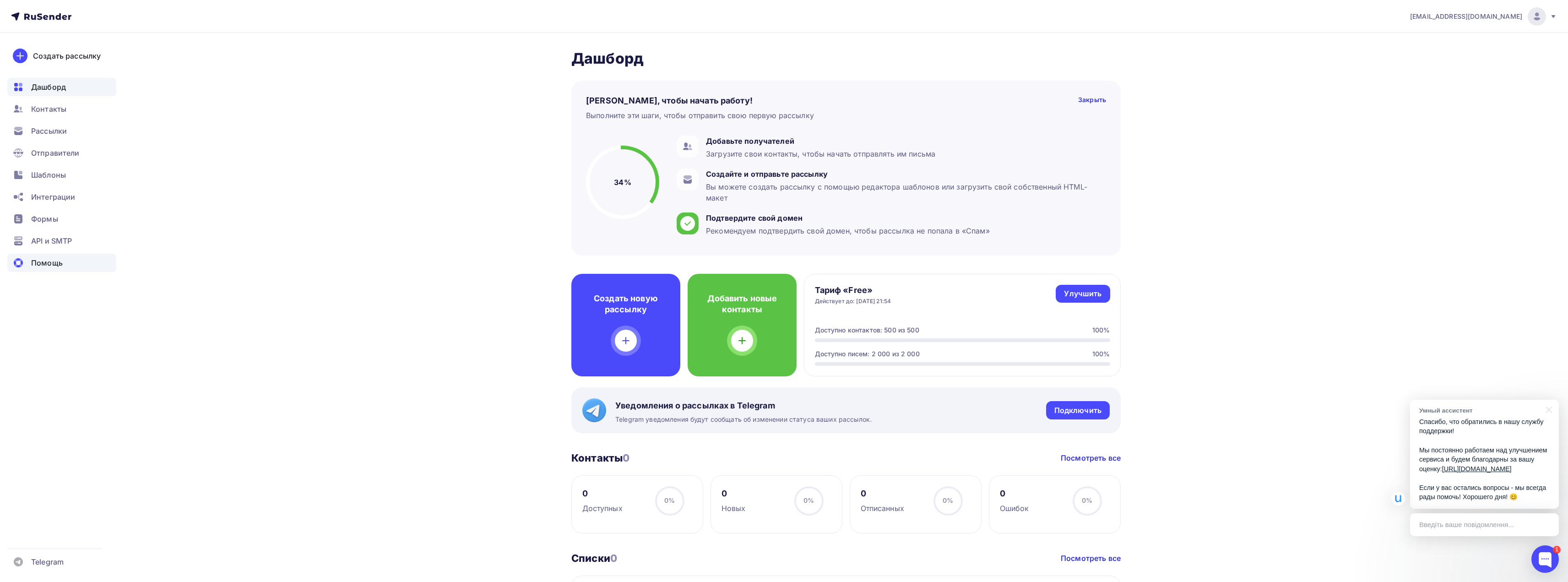
click at [74, 260] on div "Помощь" at bounding box center [62, 263] width 109 height 18
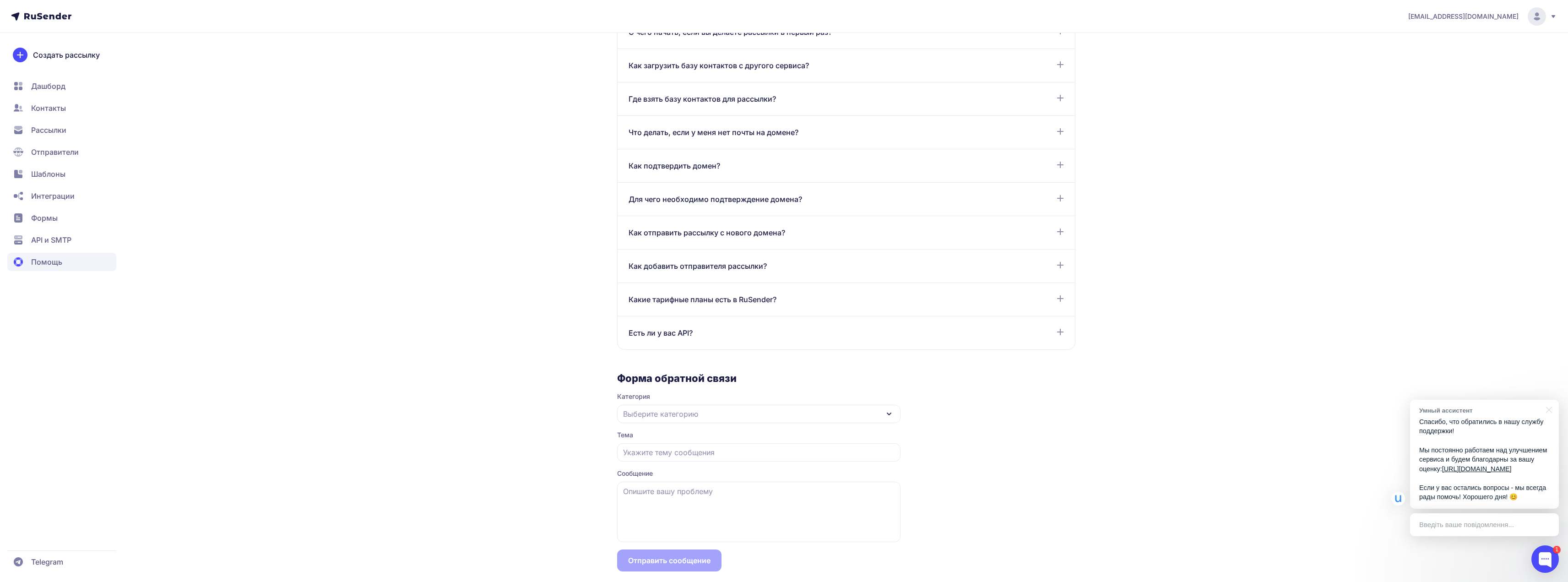
scroll to position [509, 0]
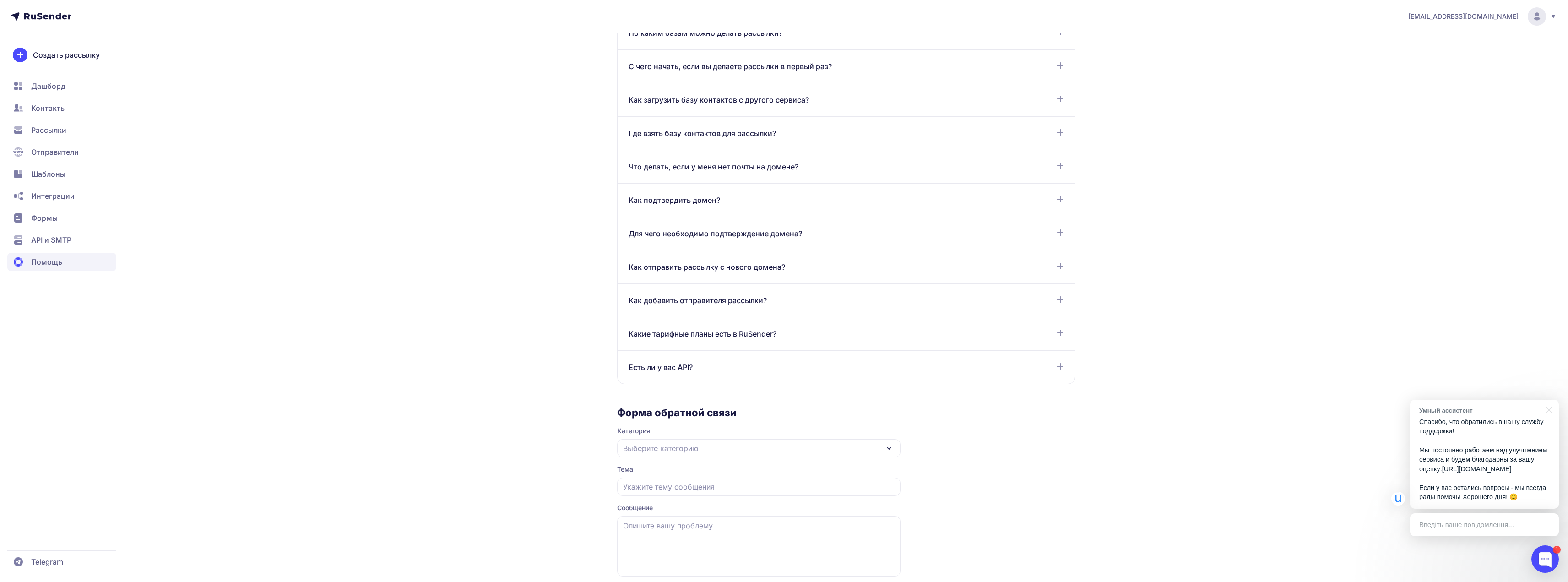
click at [86, 217] on span "Формы" at bounding box center [62, 218] width 109 height 18
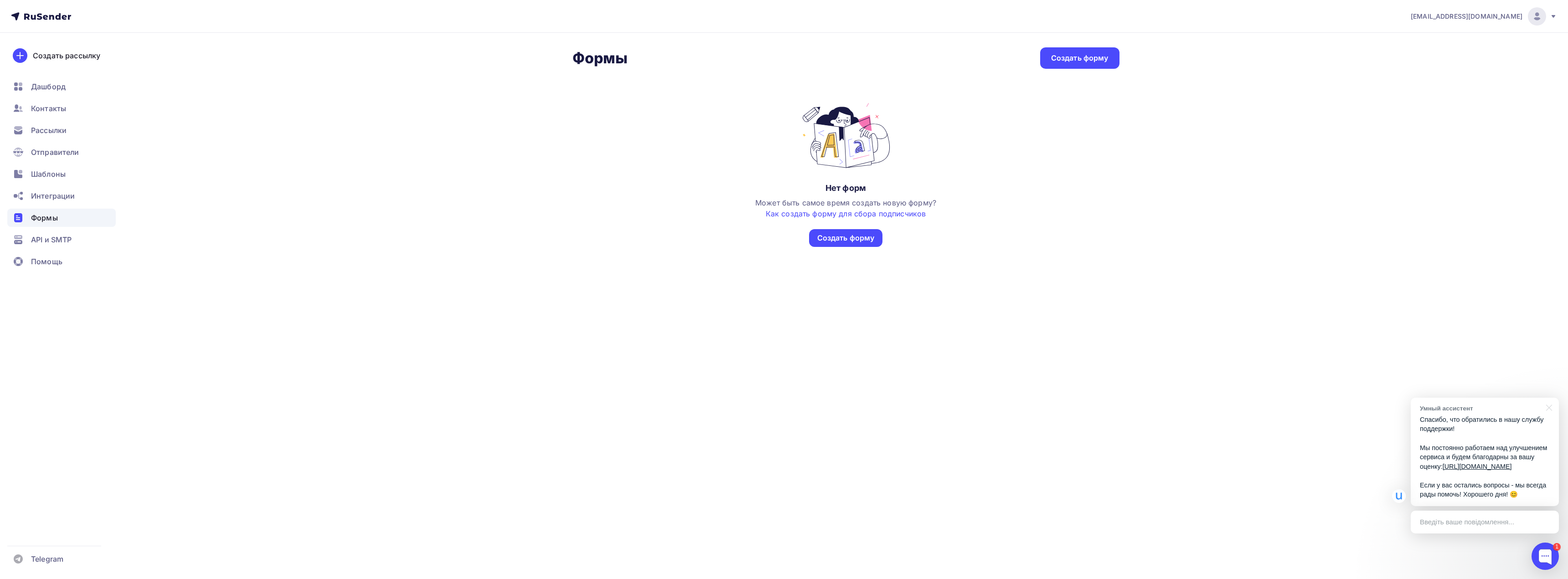
click at [1538, 14] on img at bounding box center [1537, 16] width 11 height 11
click at [1463, 36] on link "Аккаунт" at bounding box center [1475, 40] width 153 height 18
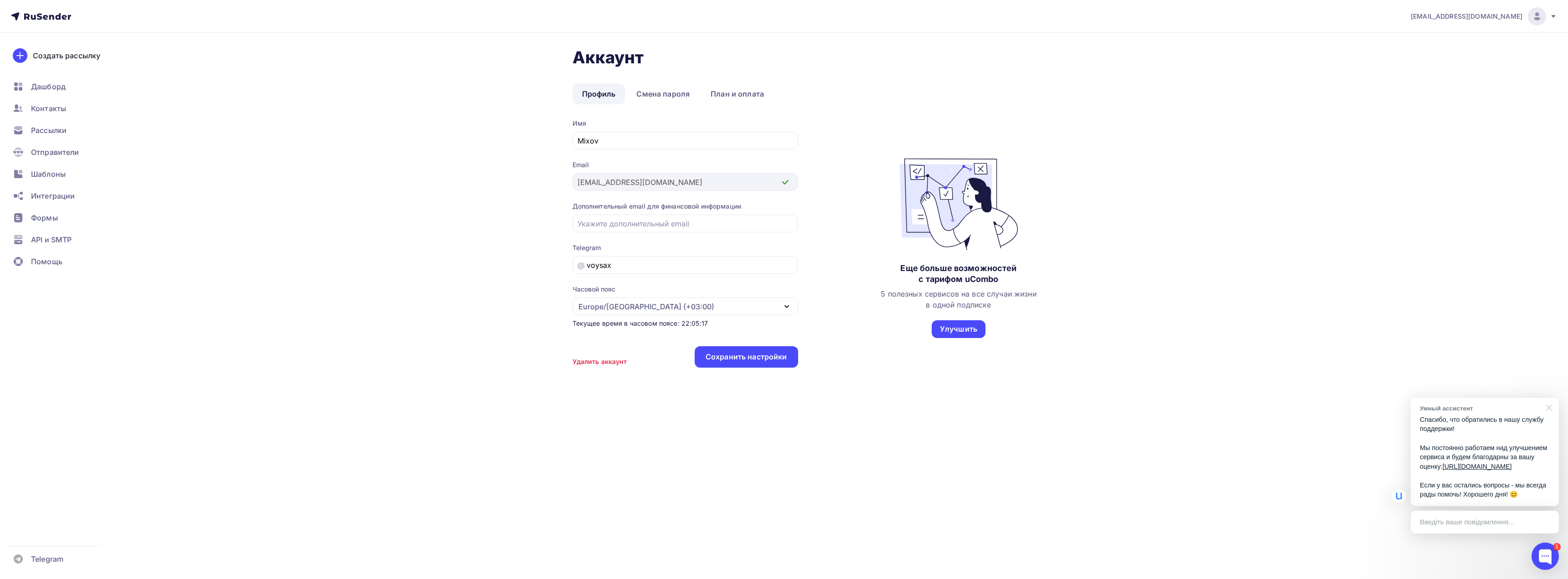
click at [1548, 398] on div at bounding box center [1547, 407] width 23 height 19
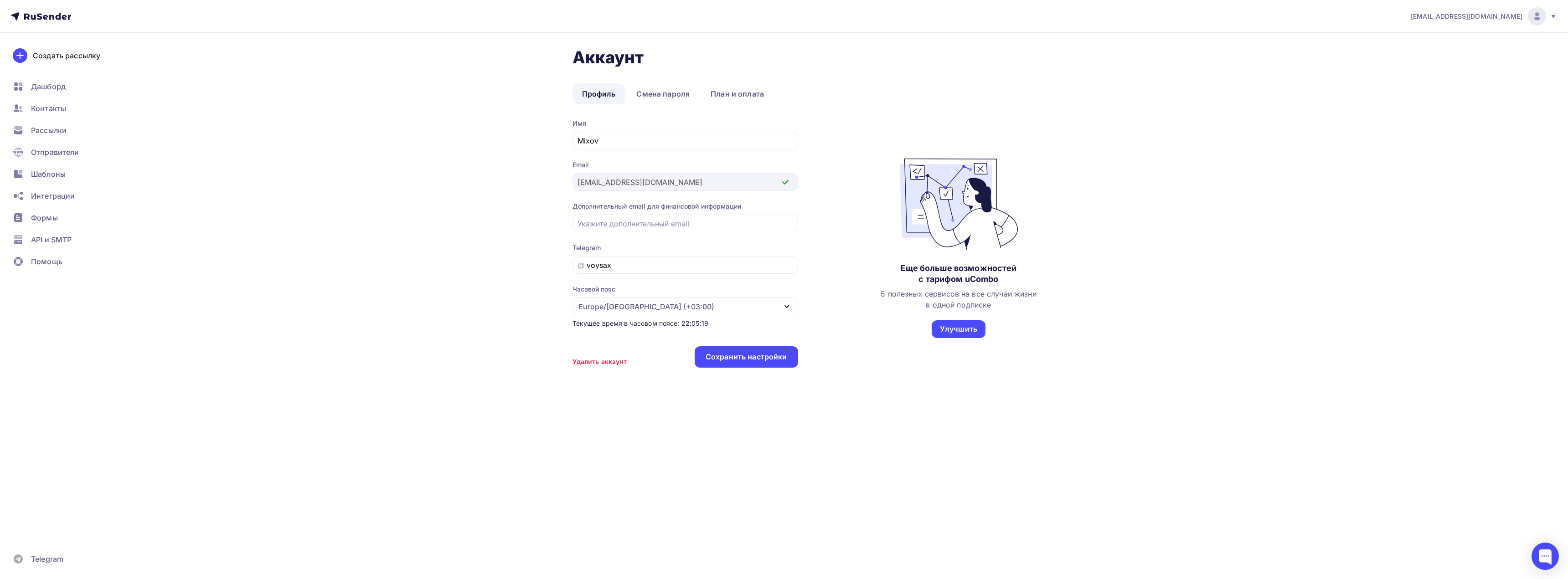
click at [937, 193] on img at bounding box center [959, 204] width 153 height 92
click at [955, 327] on div "Улучшить" at bounding box center [958, 328] width 37 height 10
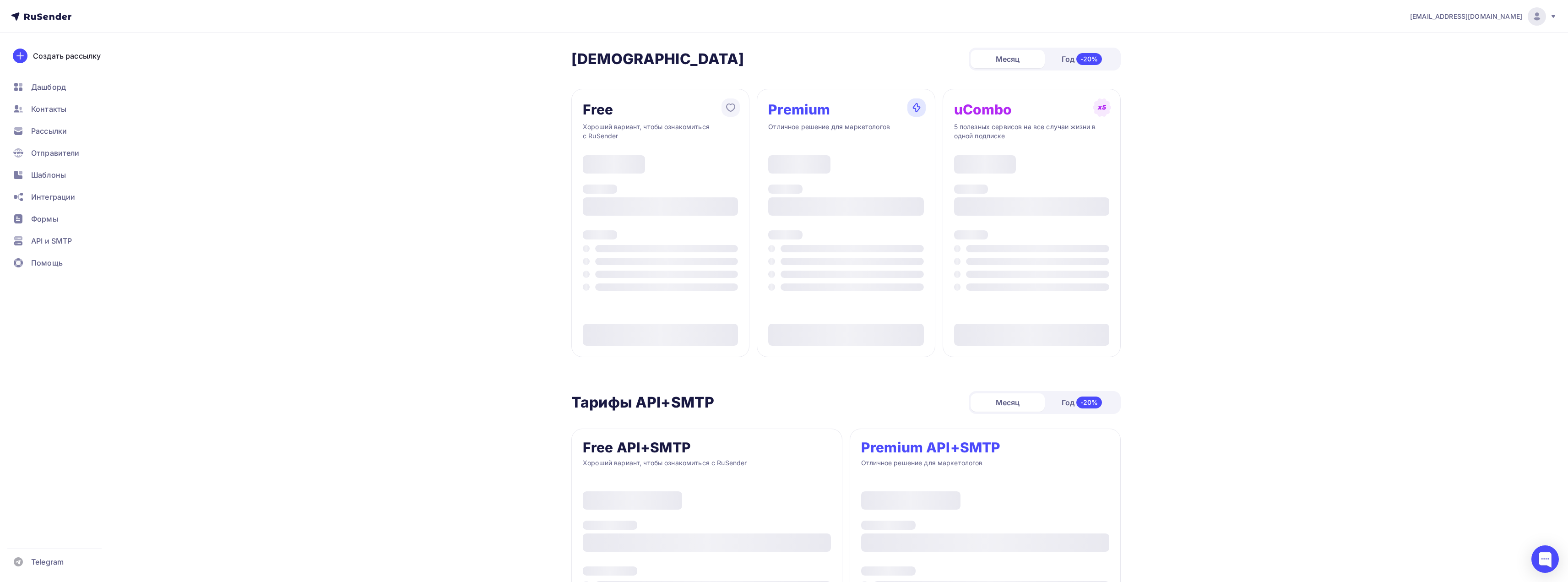
type input "500"
type input "100"
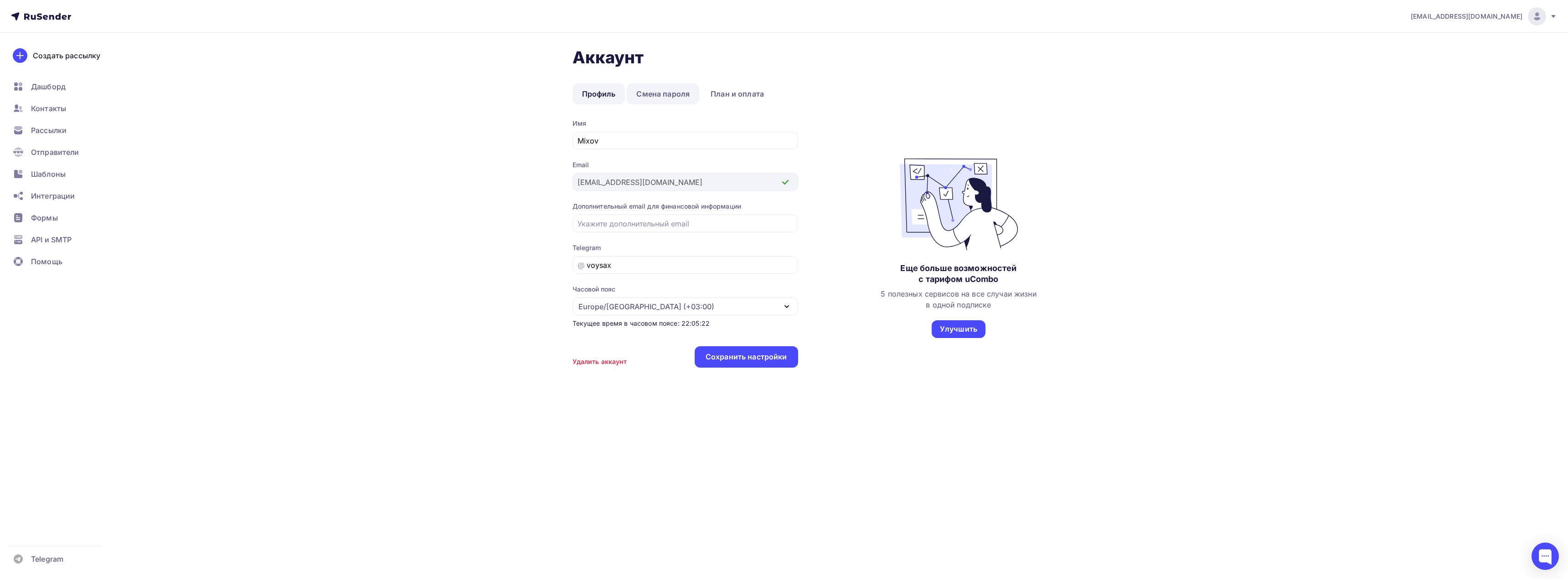
click at [658, 97] on link "Смена пароля" at bounding box center [663, 94] width 72 height 21
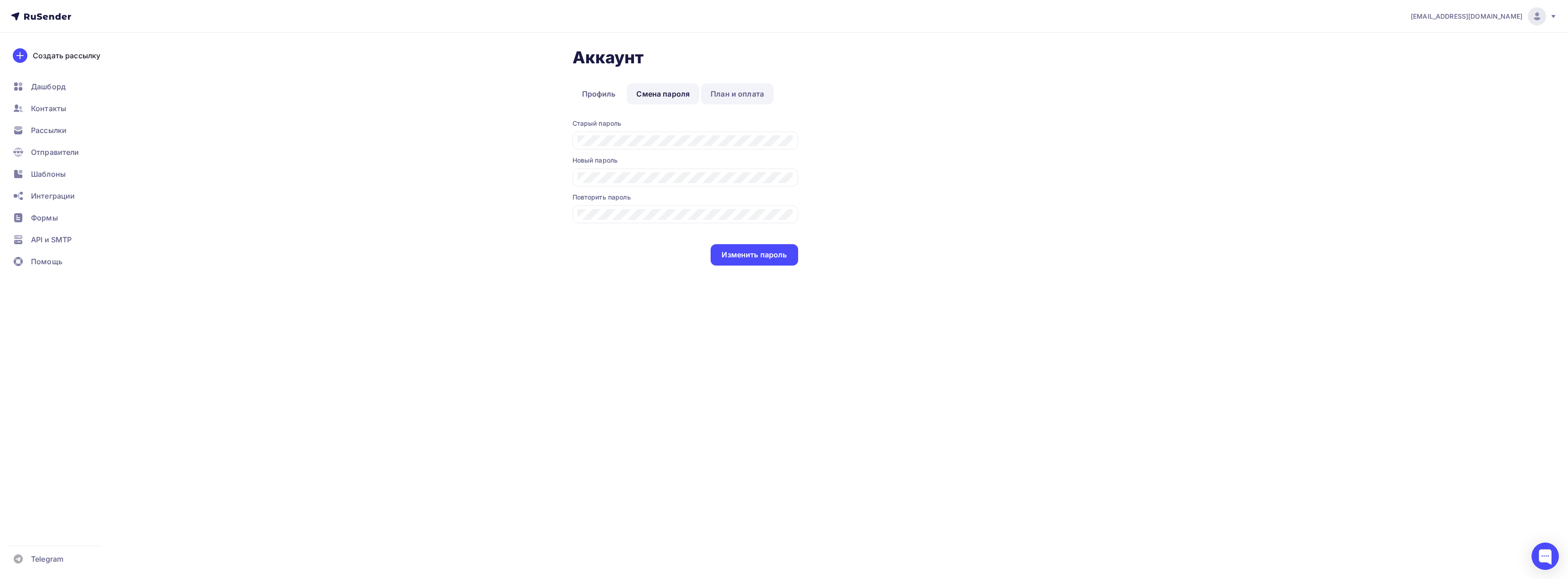
click at [718, 94] on link "План и оплата" at bounding box center [737, 94] width 72 height 21
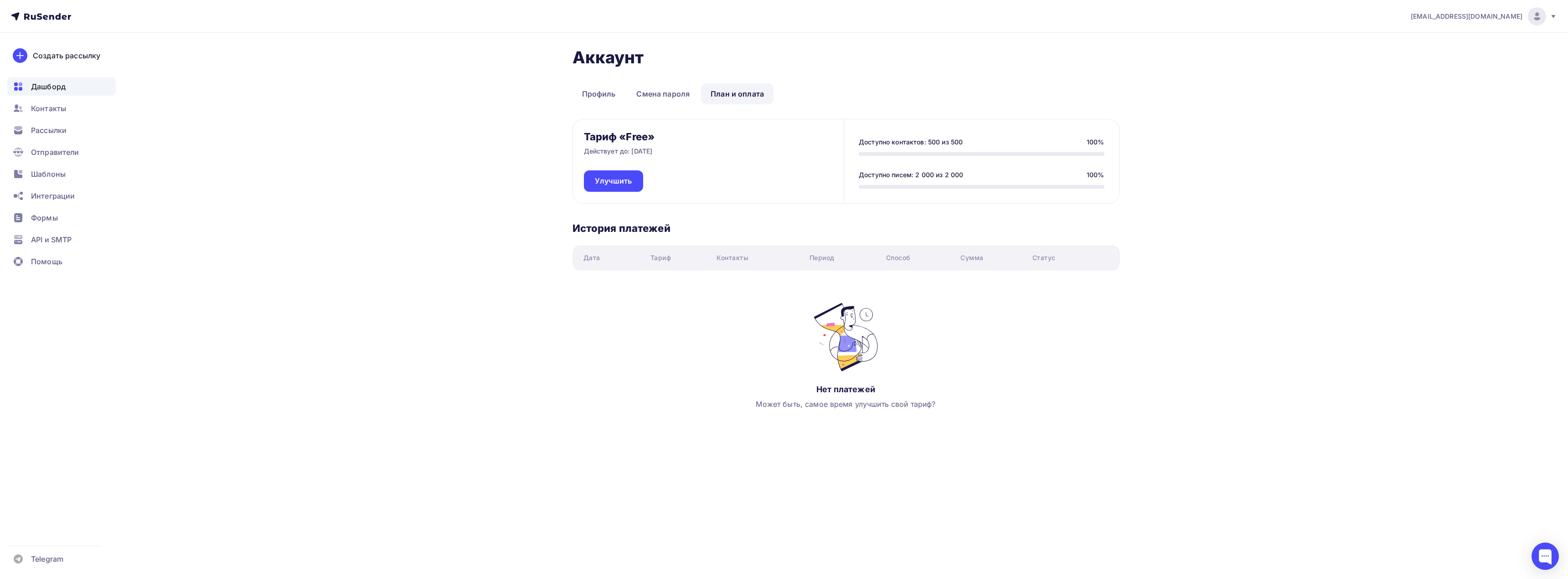
click at [43, 83] on span "Дашборд" at bounding box center [48, 86] width 35 height 11
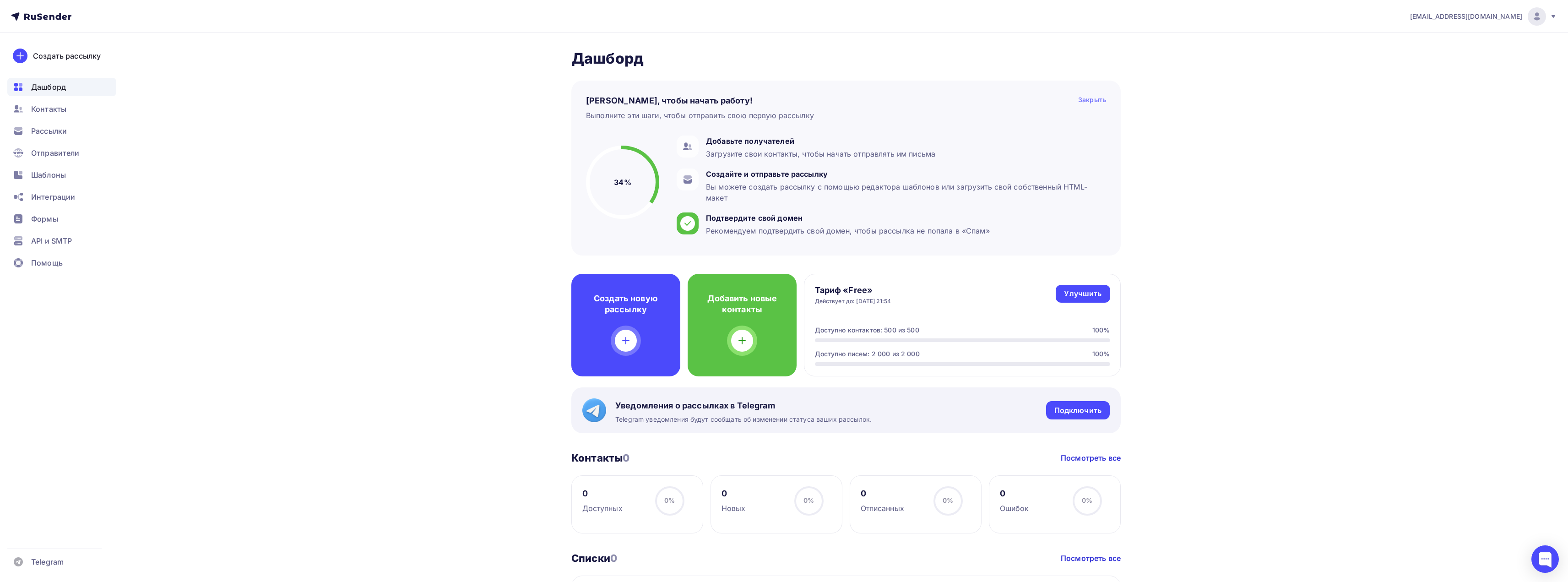
click at [1087, 98] on div "Закрыть" at bounding box center [1092, 101] width 28 height 11
